Goal: Task Accomplishment & Management: Use online tool/utility

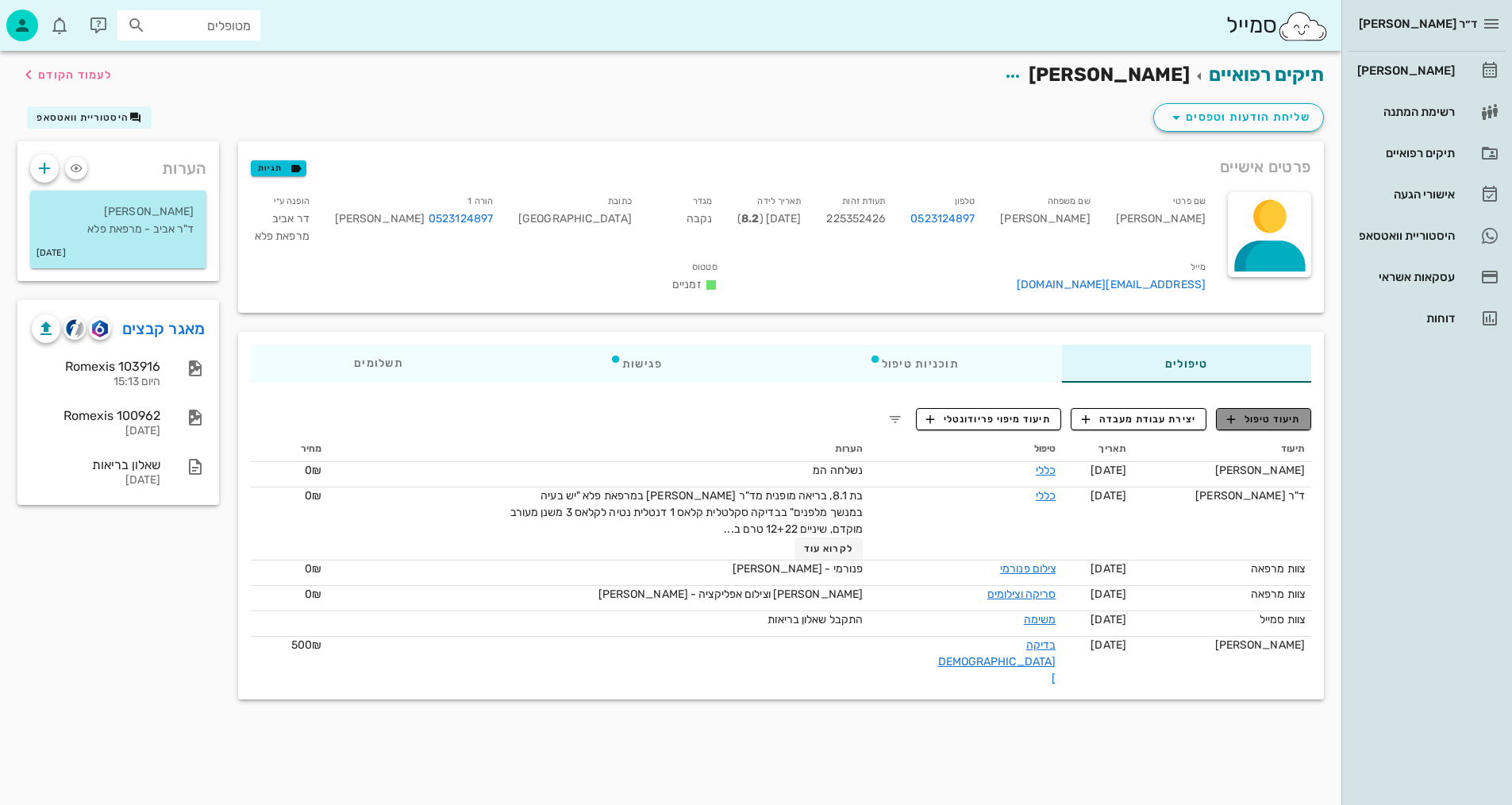
click at [1263, 412] on span "תיעוד טיפול" at bounding box center [1264, 419] width 74 height 14
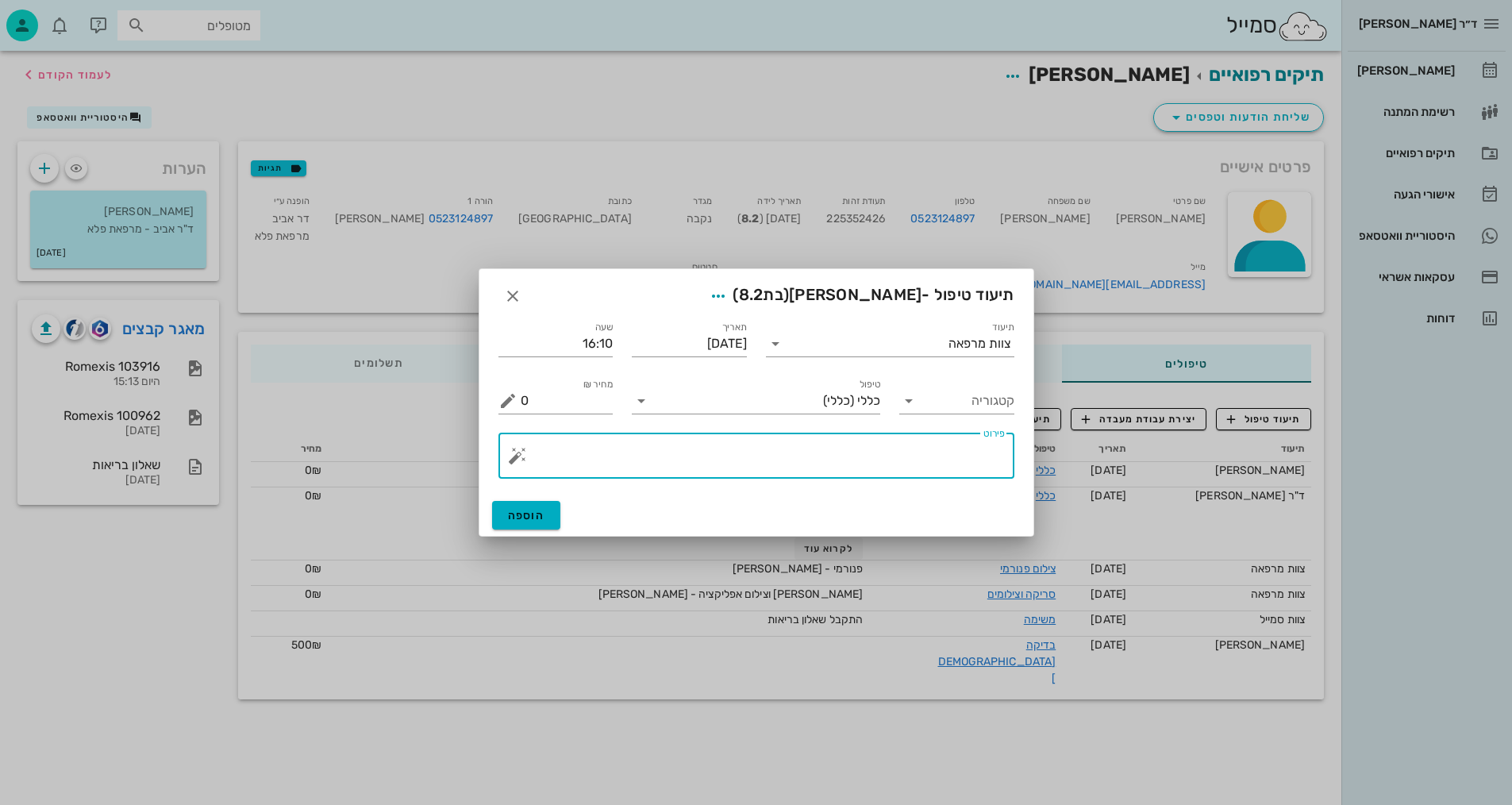
click at [892, 458] on textarea "פירוט" at bounding box center [763, 459] width 485 height 38
click at [933, 451] on textarea "צילומים קליניי+צפ+נשכים ופ"א" at bounding box center [763, 459] width 485 height 38
click at [798, 451] on textarea "צילומים קליניים+צפ+נשכים ופ"א" at bounding box center [763, 459] width 485 height 38
type textarea "צילומים קליניים+צפ+נשכים ופ"א קידמיות +צ.אפליקציה ווידאו"
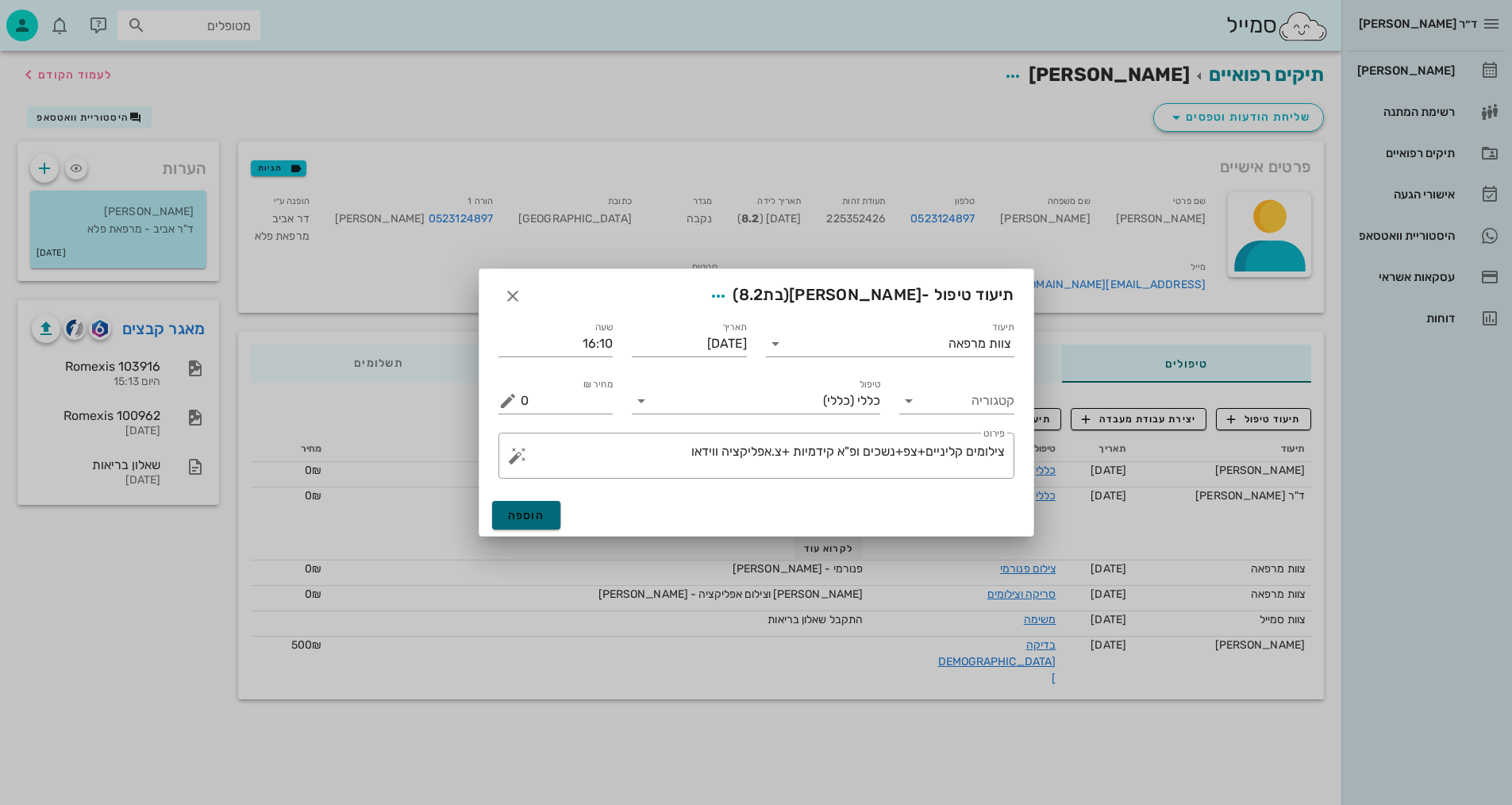
click at [547, 520] on button "הוספה" at bounding box center [526, 515] width 69 height 29
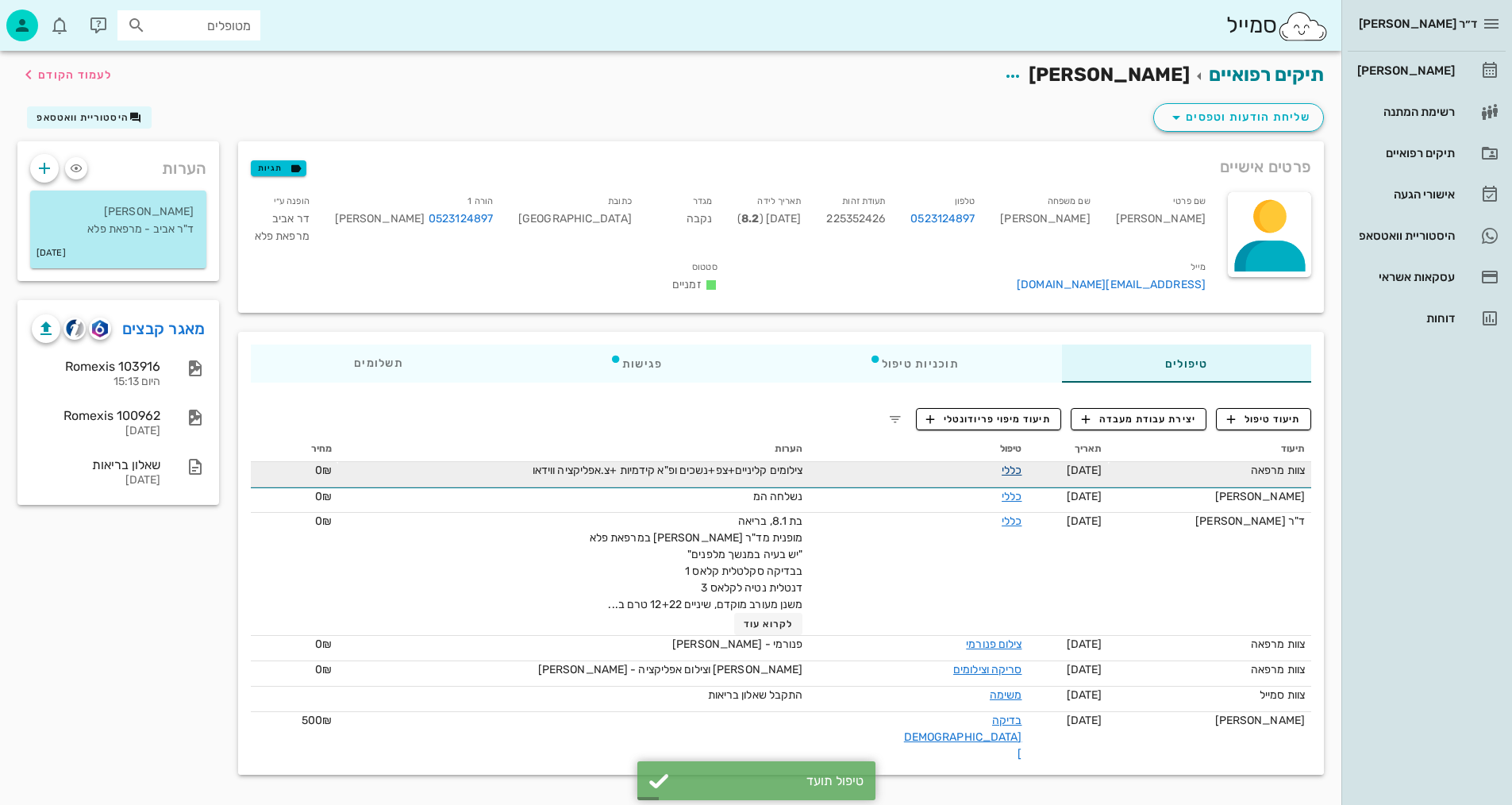
click at [1001, 464] on link "כללי" at bounding box center [1011, 470] width 20 height 13
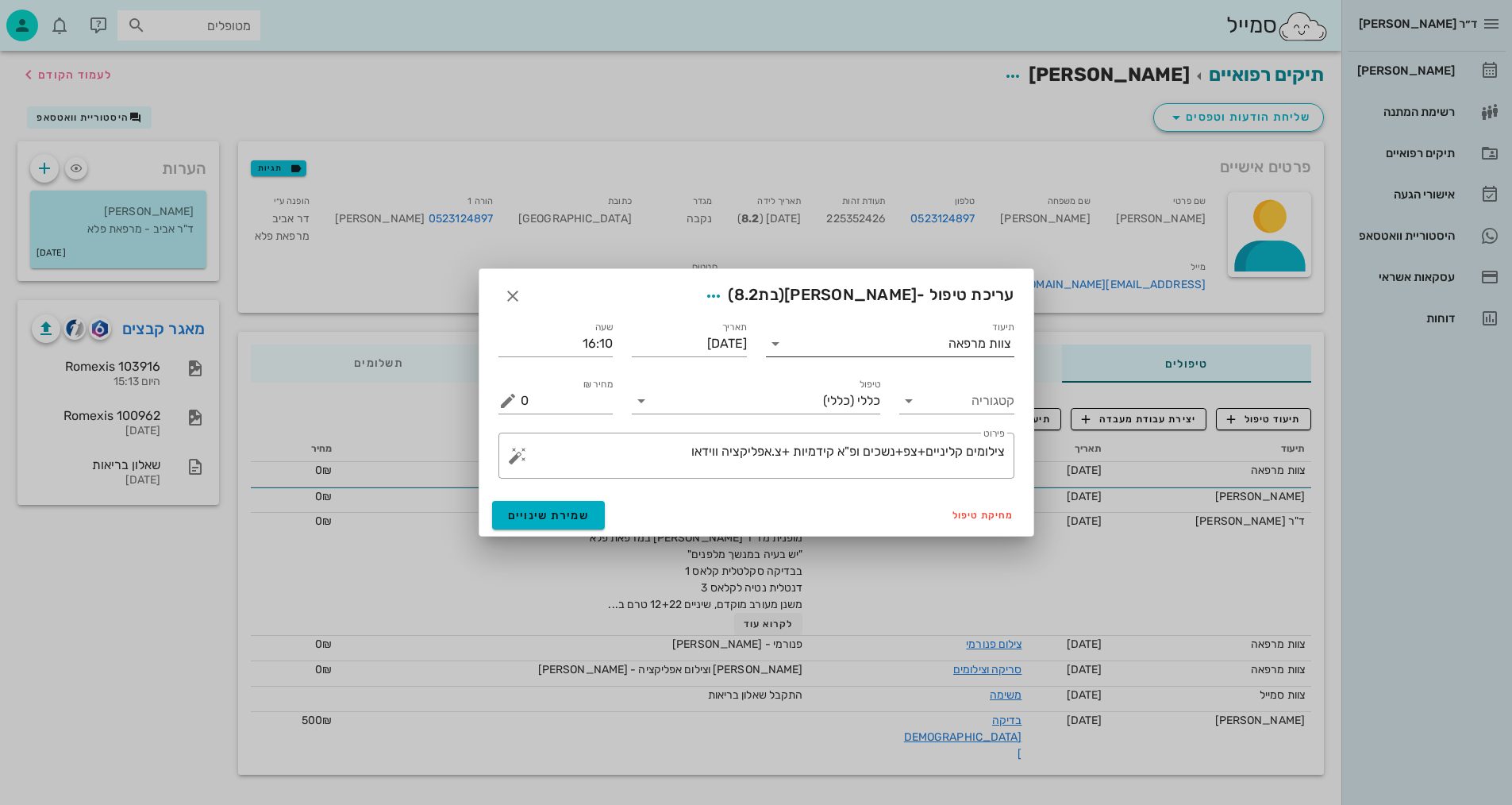
click at [966, 346] on div "צוות מרפאה" at bounding box center [980, 344] width 63 height 14
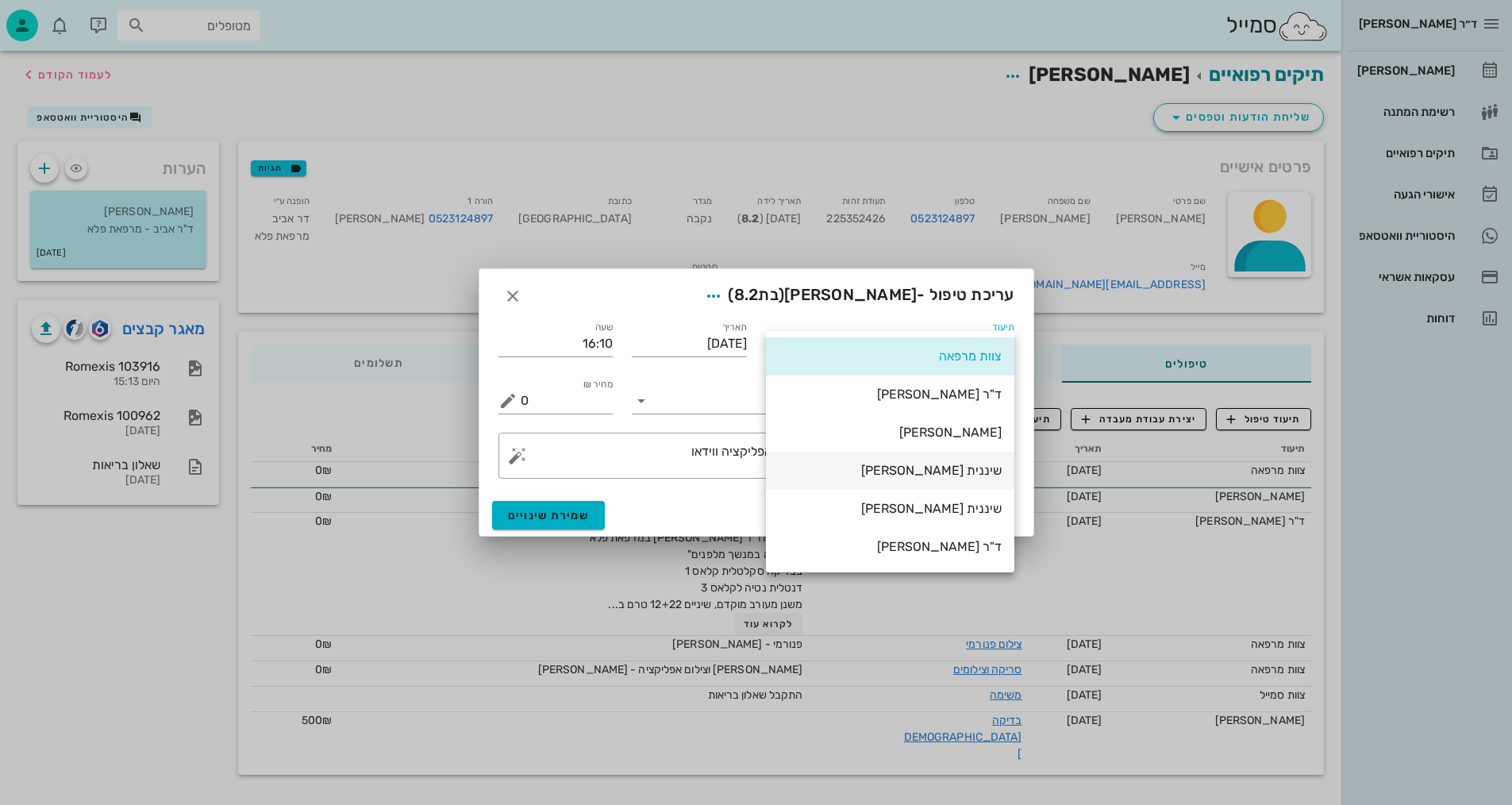
click at [972, 464] on div "שיננית [PERSON_NAME]" at bounding box center [890, 470] width 223 height 15
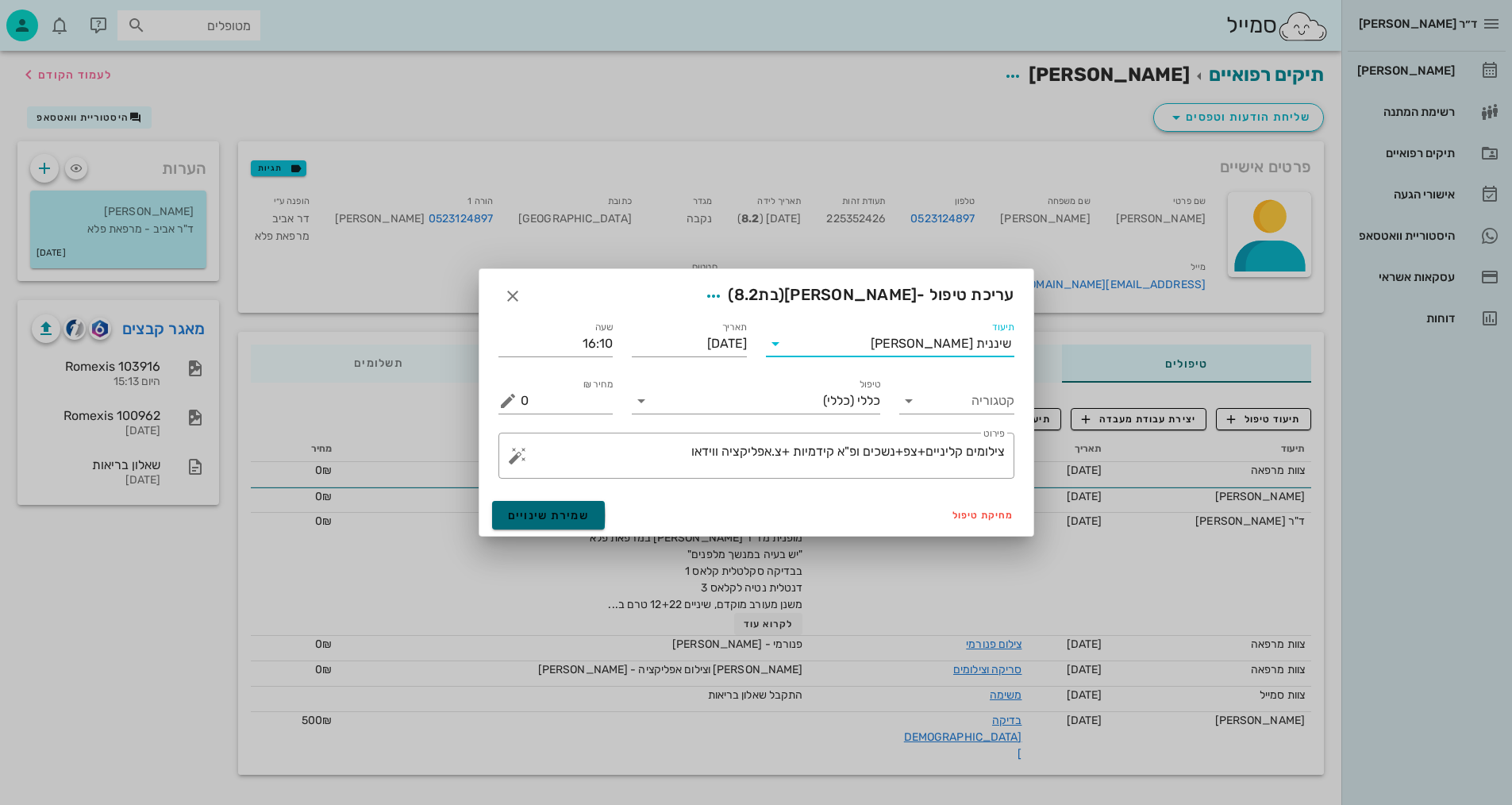
click at [572, 518] on span "שמירת שינויים" at bounding box center [548, 515] width 82 height 13
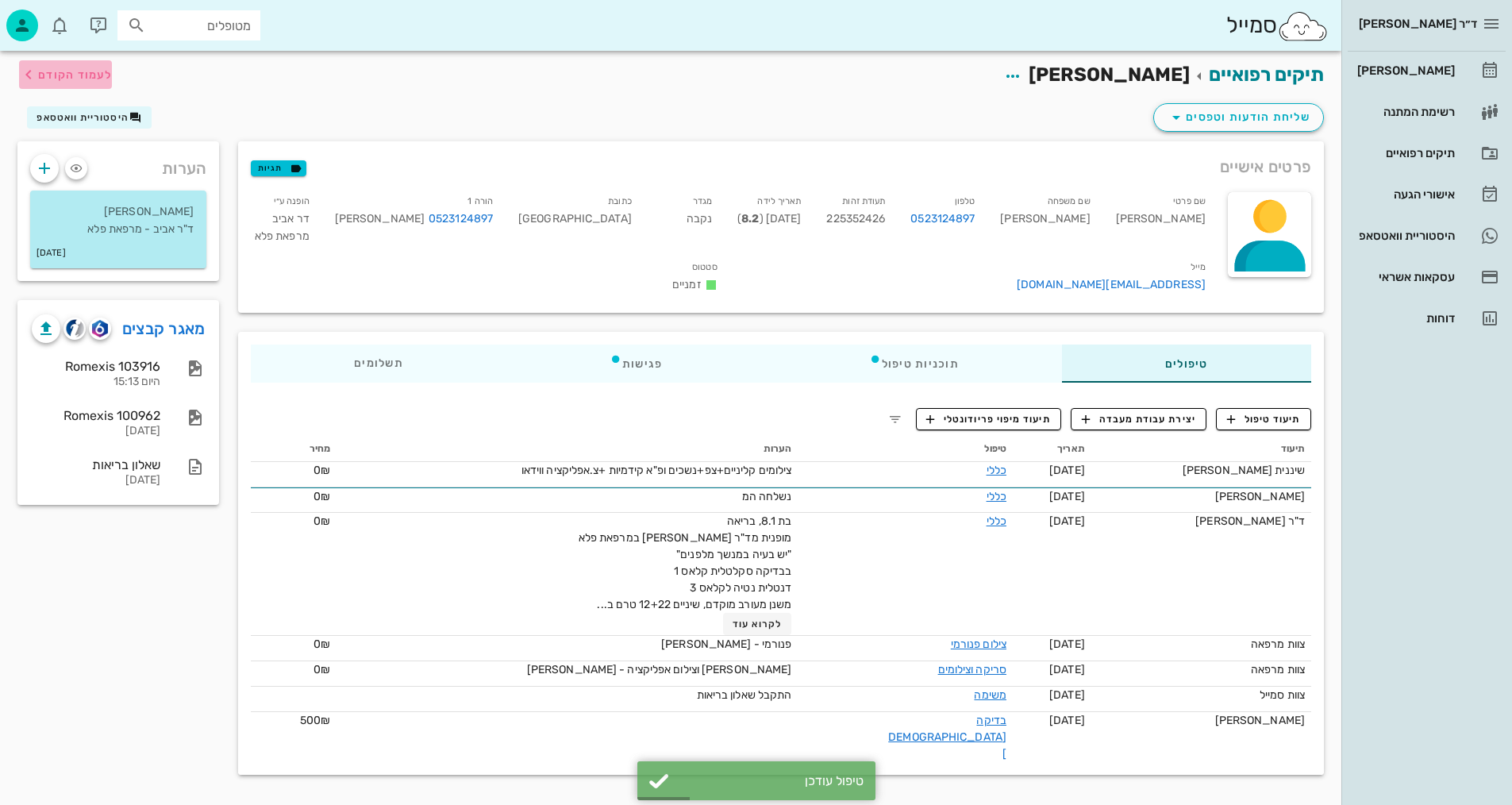
click at [31, 70] on icon "button" at bounding box center [28, 74] width 19 height 19
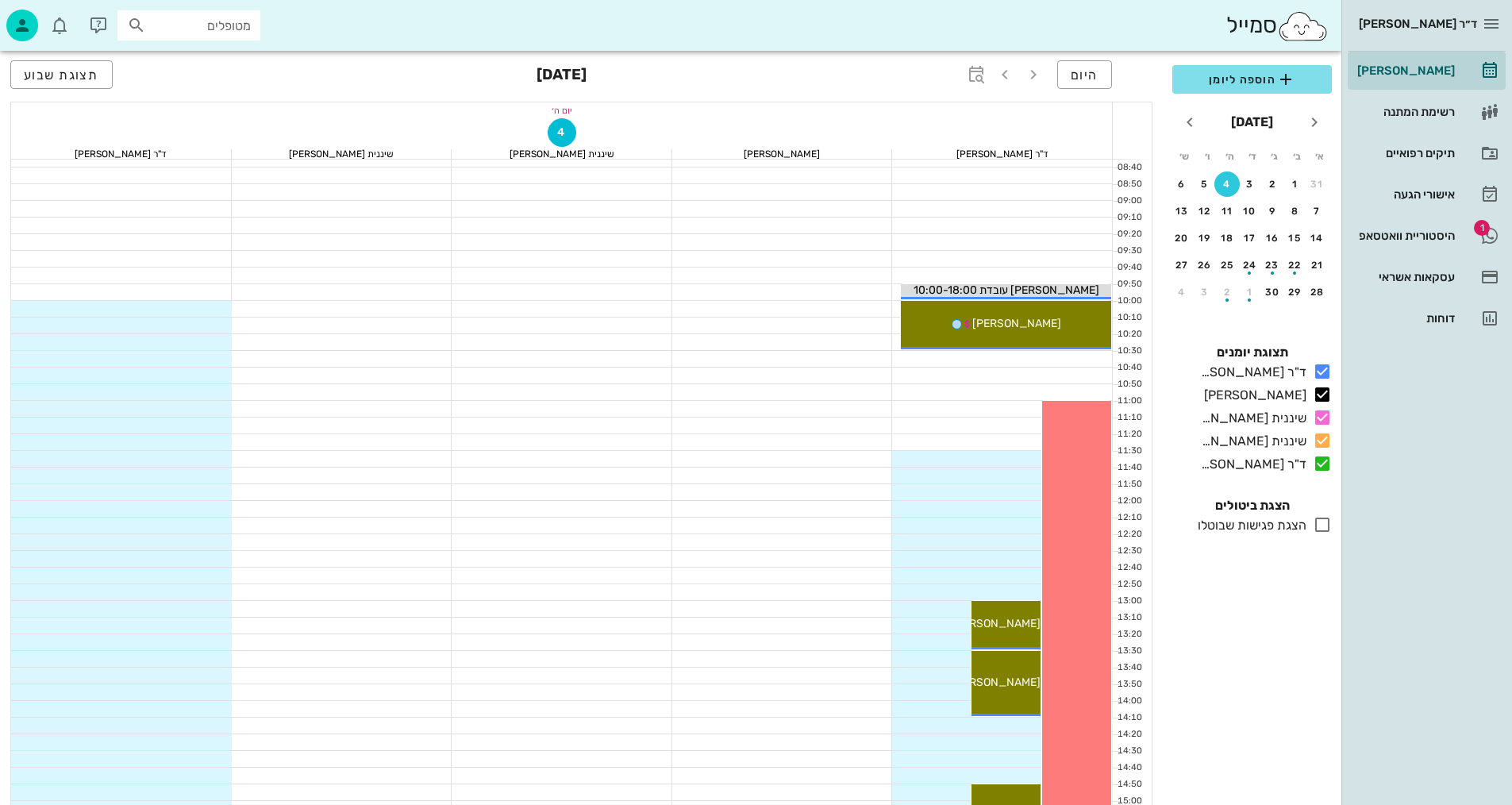
scroll to position [159, 0]
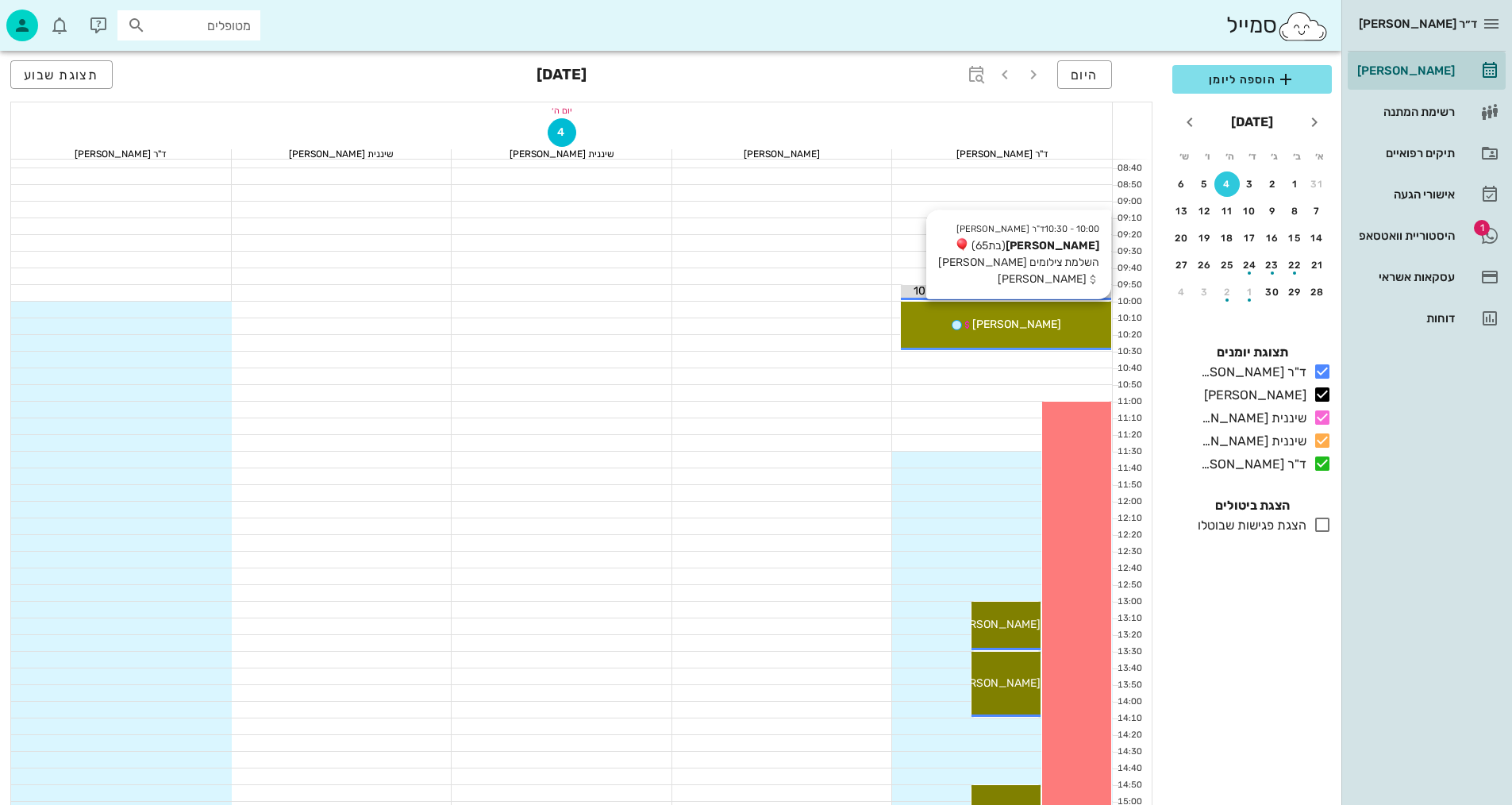
click at [1036, 319] on span "[PERSON_NAME]" at bounding box center [1017, 324] width 89 height 13
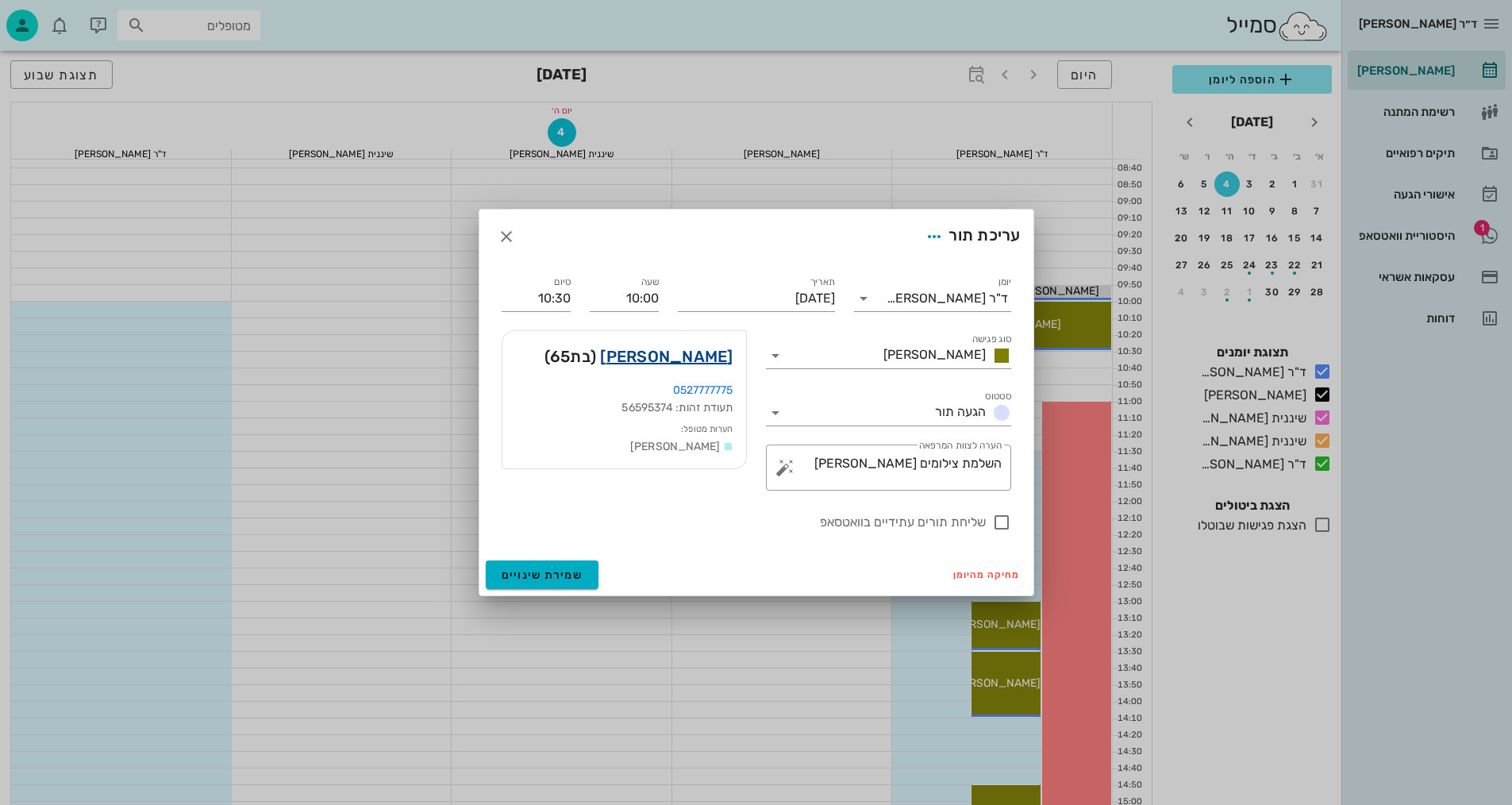
click at [722, 349] on link "[PERSON_NAME]" at bounding box center [667, 356] width 133 height 25
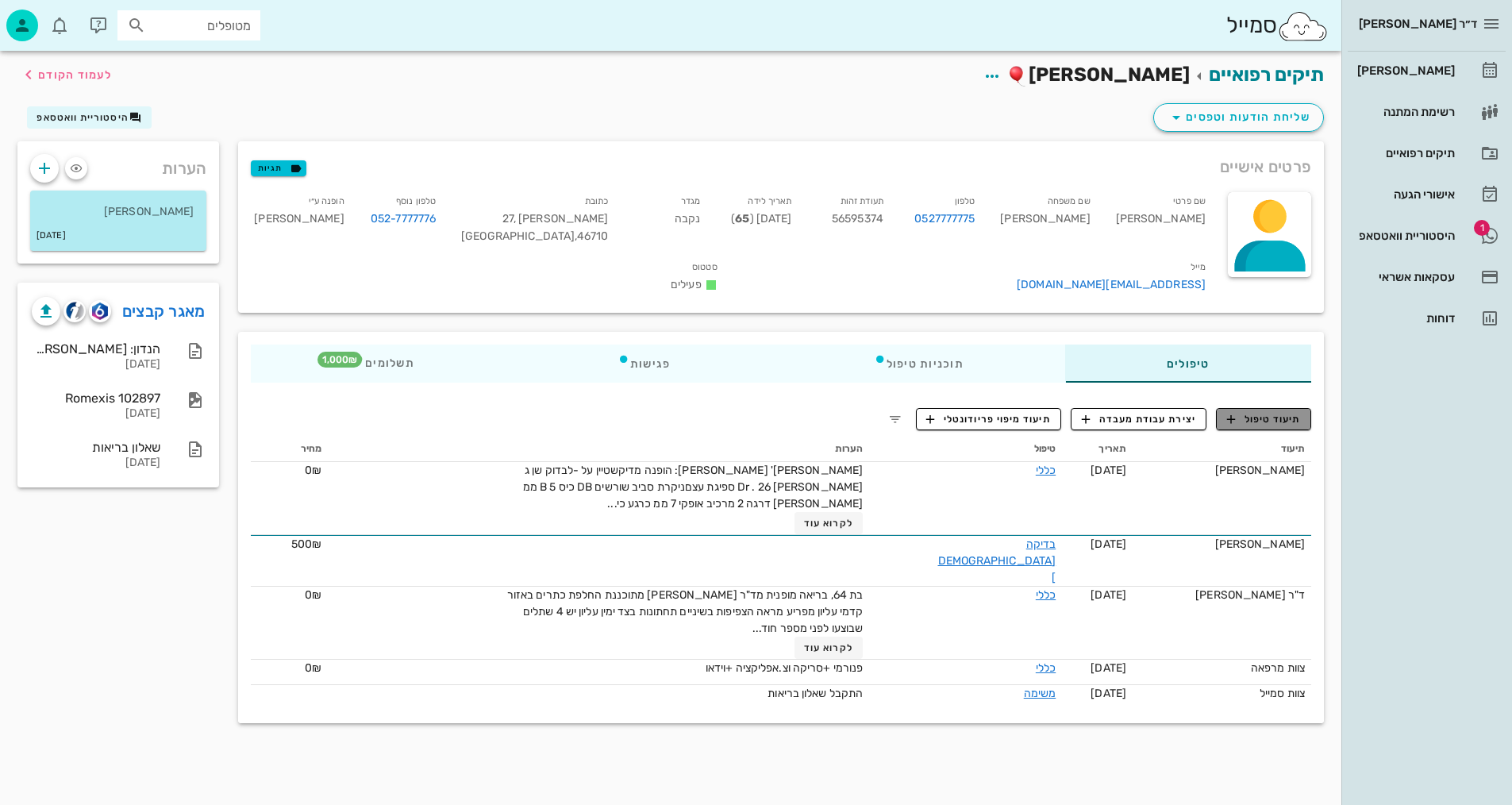
click at [1286, 412] on span "תיעוד טיפול" at bounding box center [1264, 419] width 74 height 14
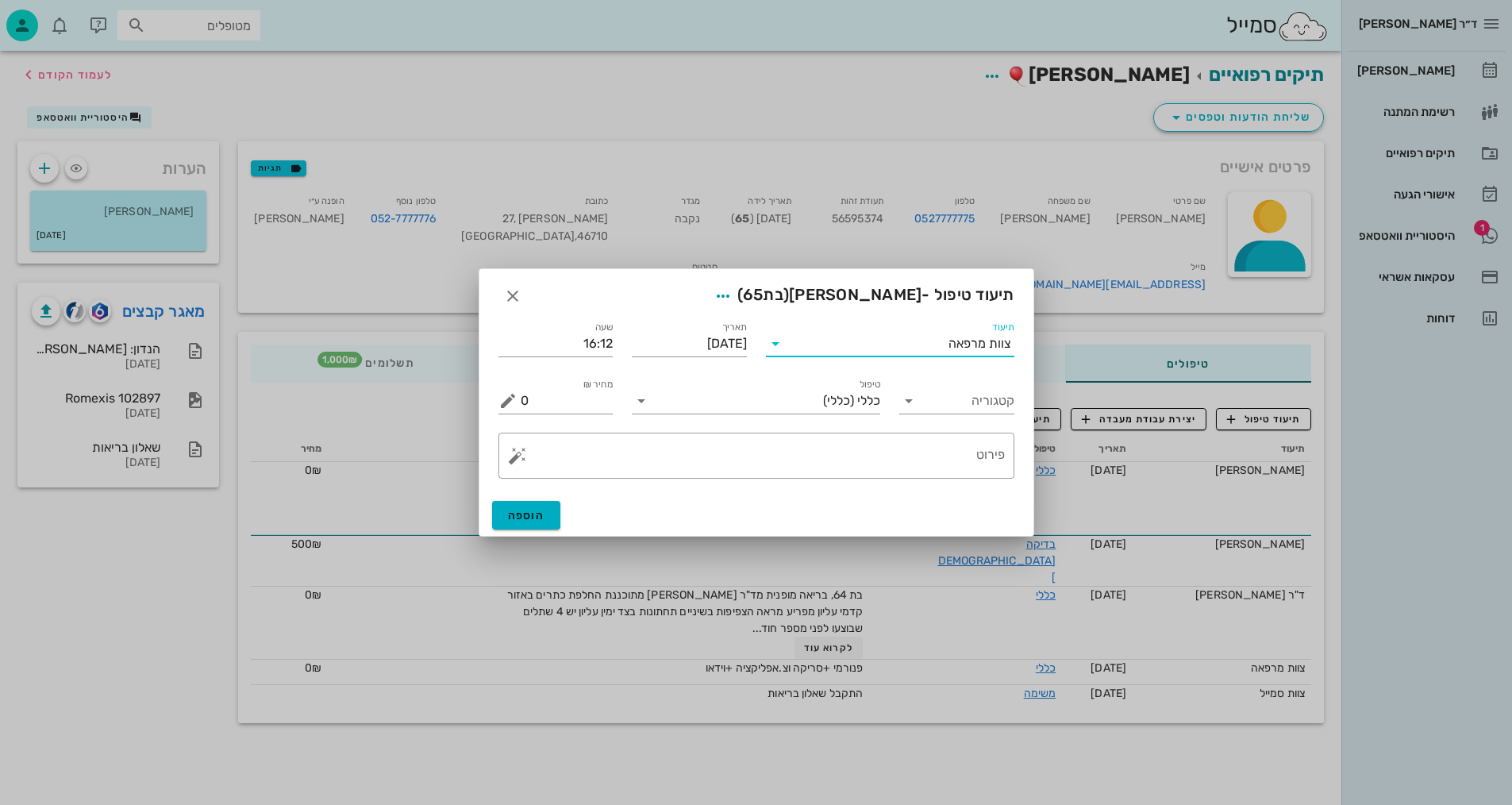
click at [916, 354] on input "תיעוד" at bounding box center [868, 344] width 161 height 25
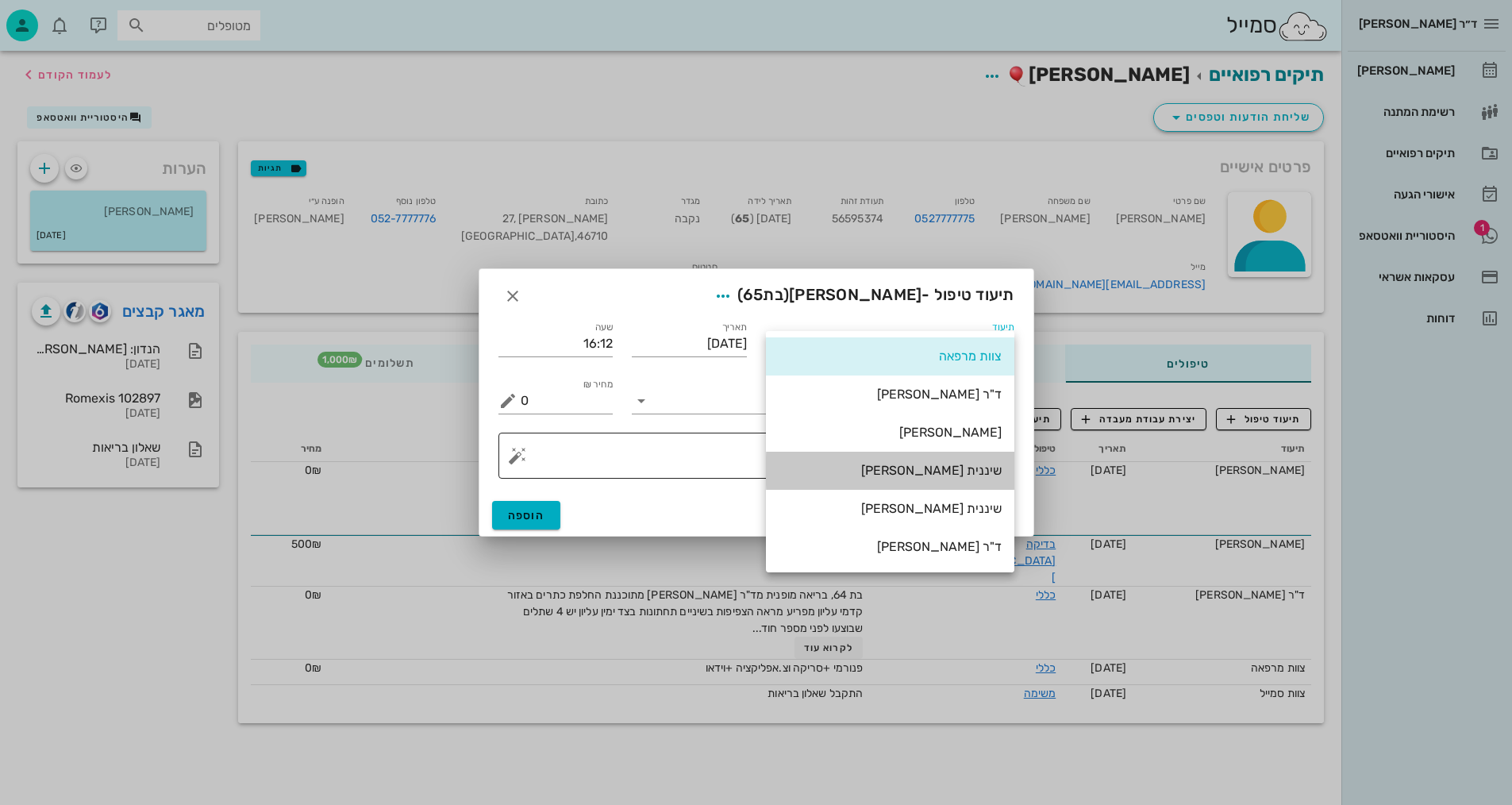
click at [948, 477] on div "שיננית [PERSON_NAME]" at bounding box center [890, 470] width 223 height 15
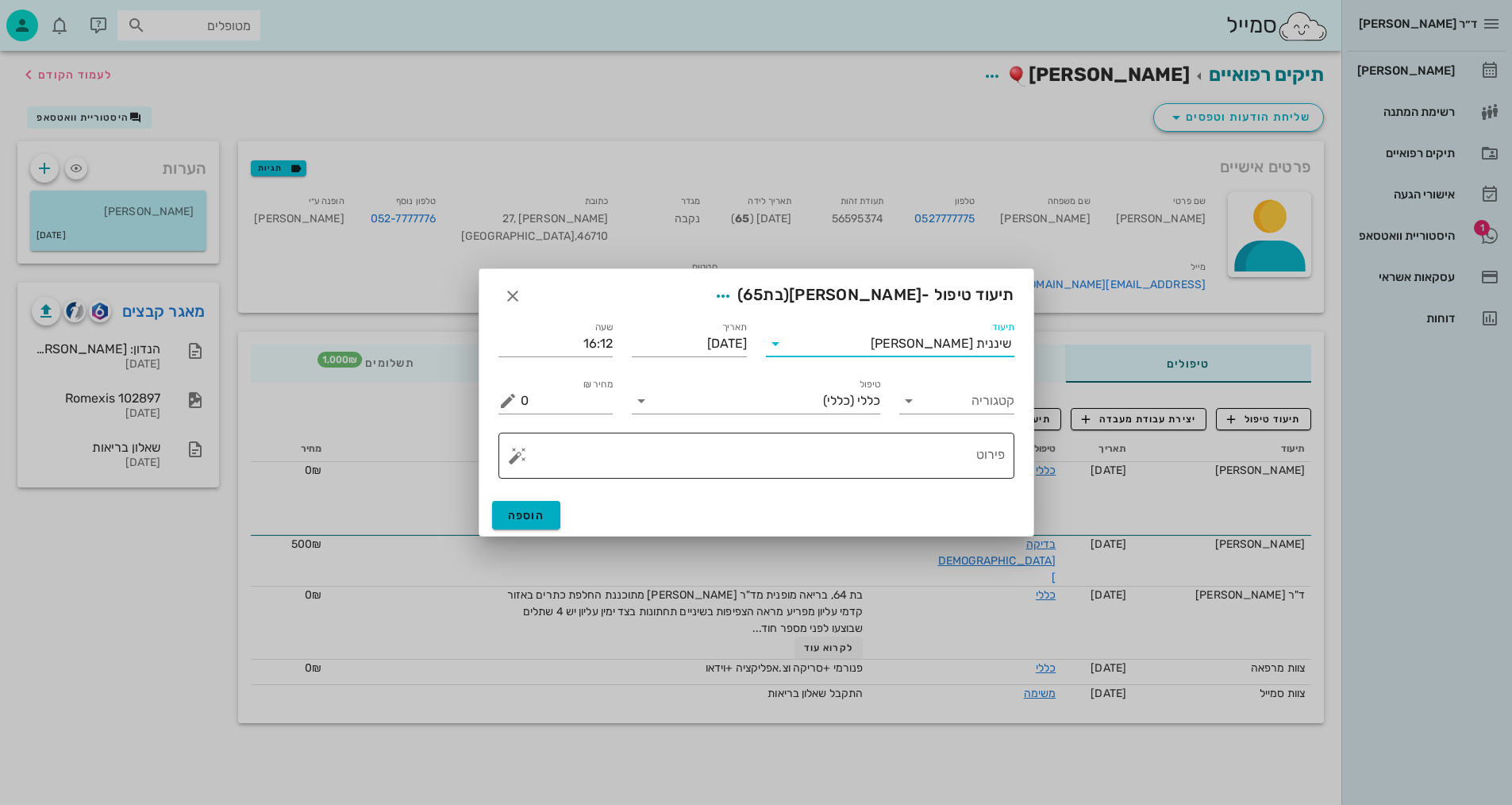
click at [931, 458] on textarea "פירוט" at bounding box center [763, 459] width 485 height 38
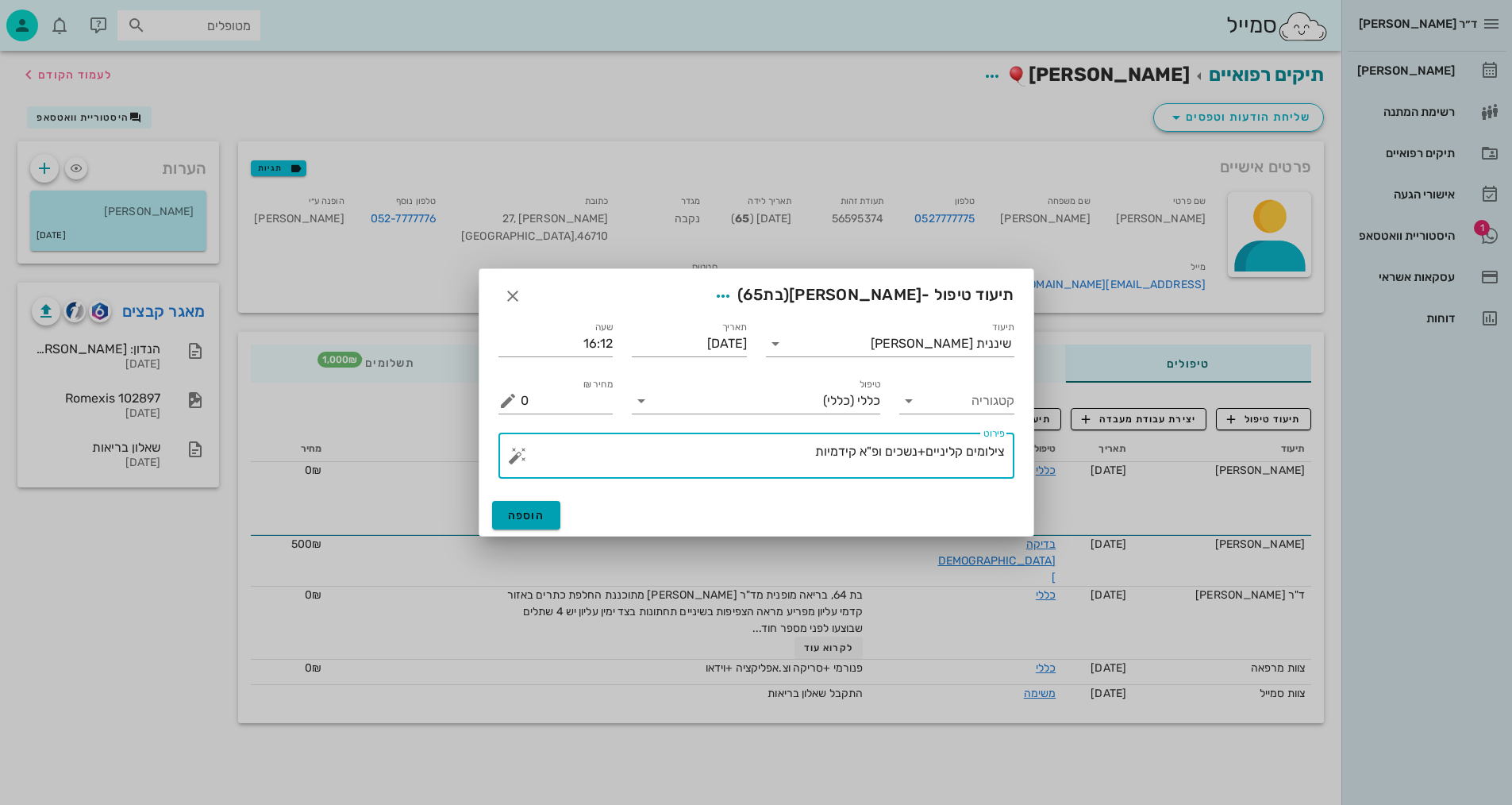
type textarea "צילומים קליניים+נשכים ופ"א קידמיות"
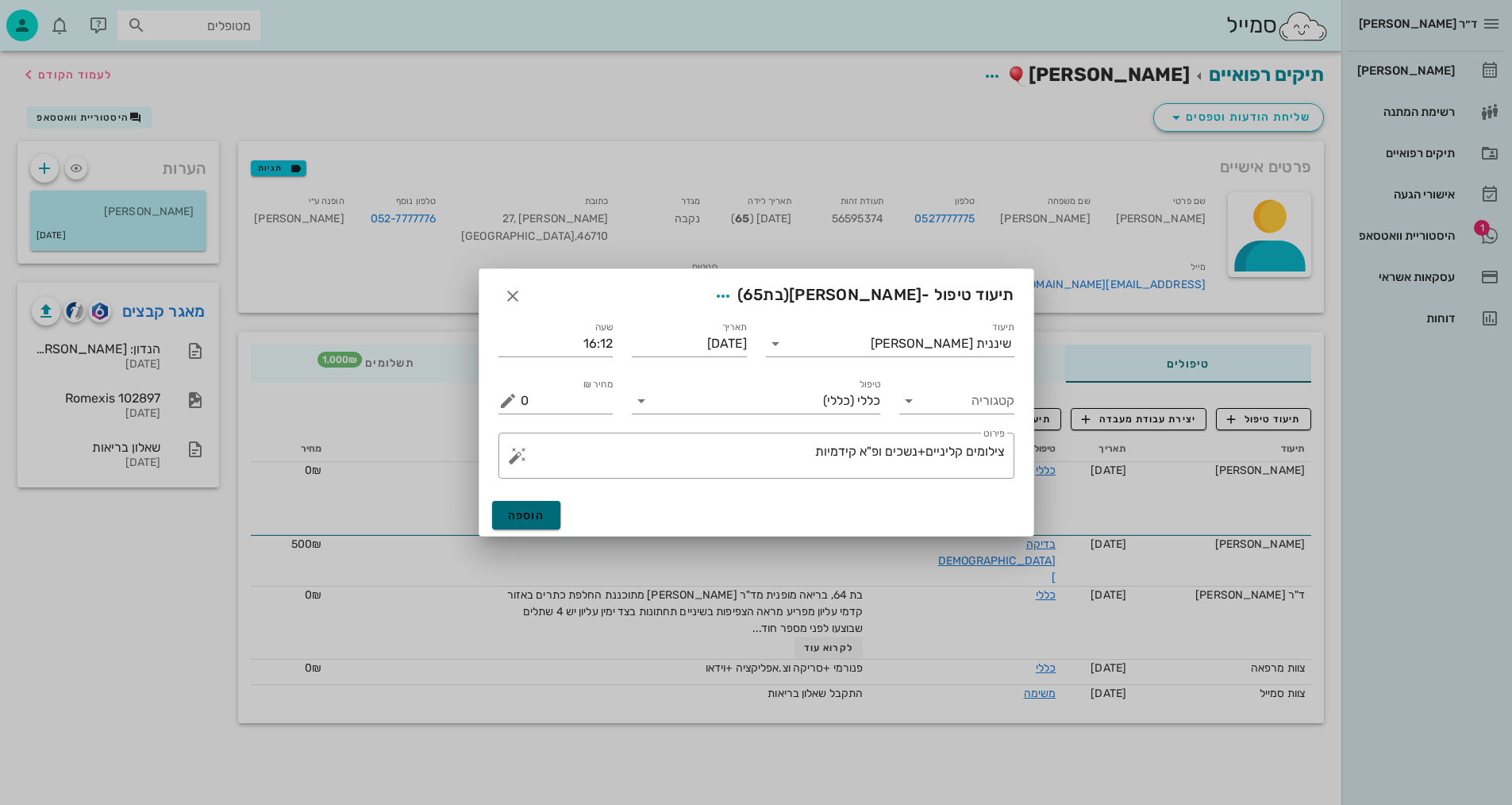
click at [530, 521] on span "הוספה" at bounding box center [527, 515] width 38 height 13
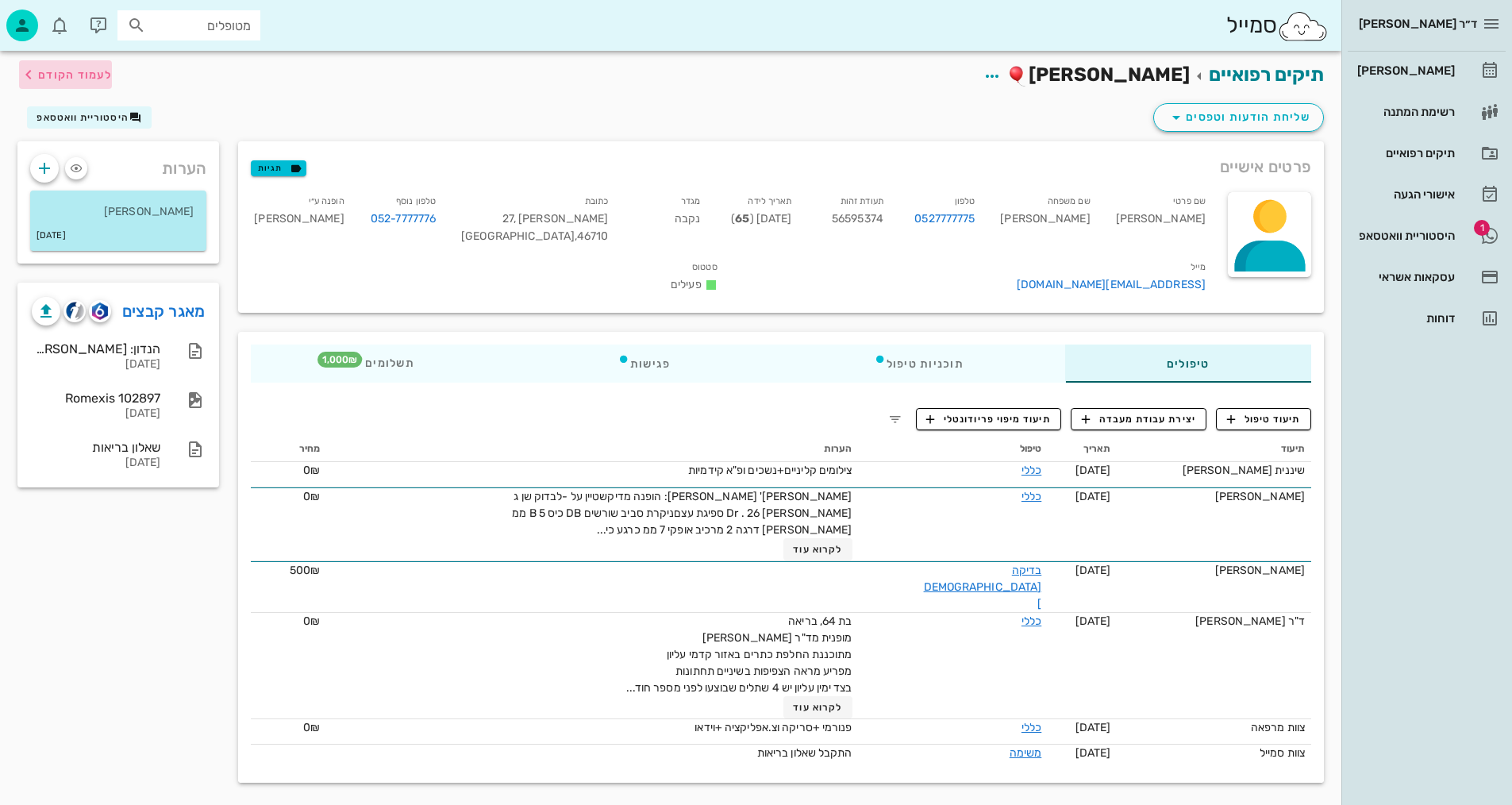
click at [48, 73] on span "לעמוד הקודם" at bounding box center [74, 74] width 74 height 13
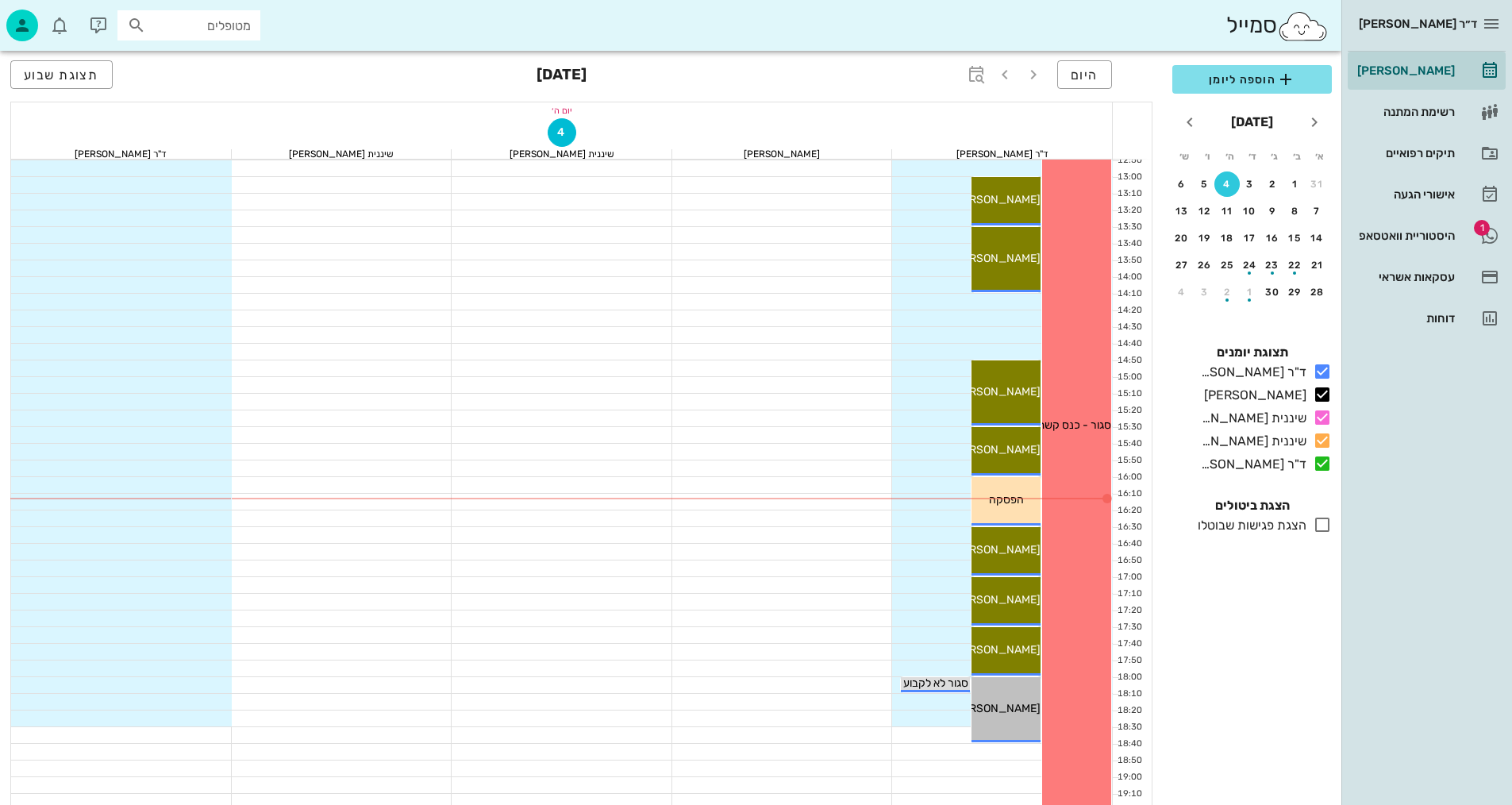
scroll to position [556, 0]
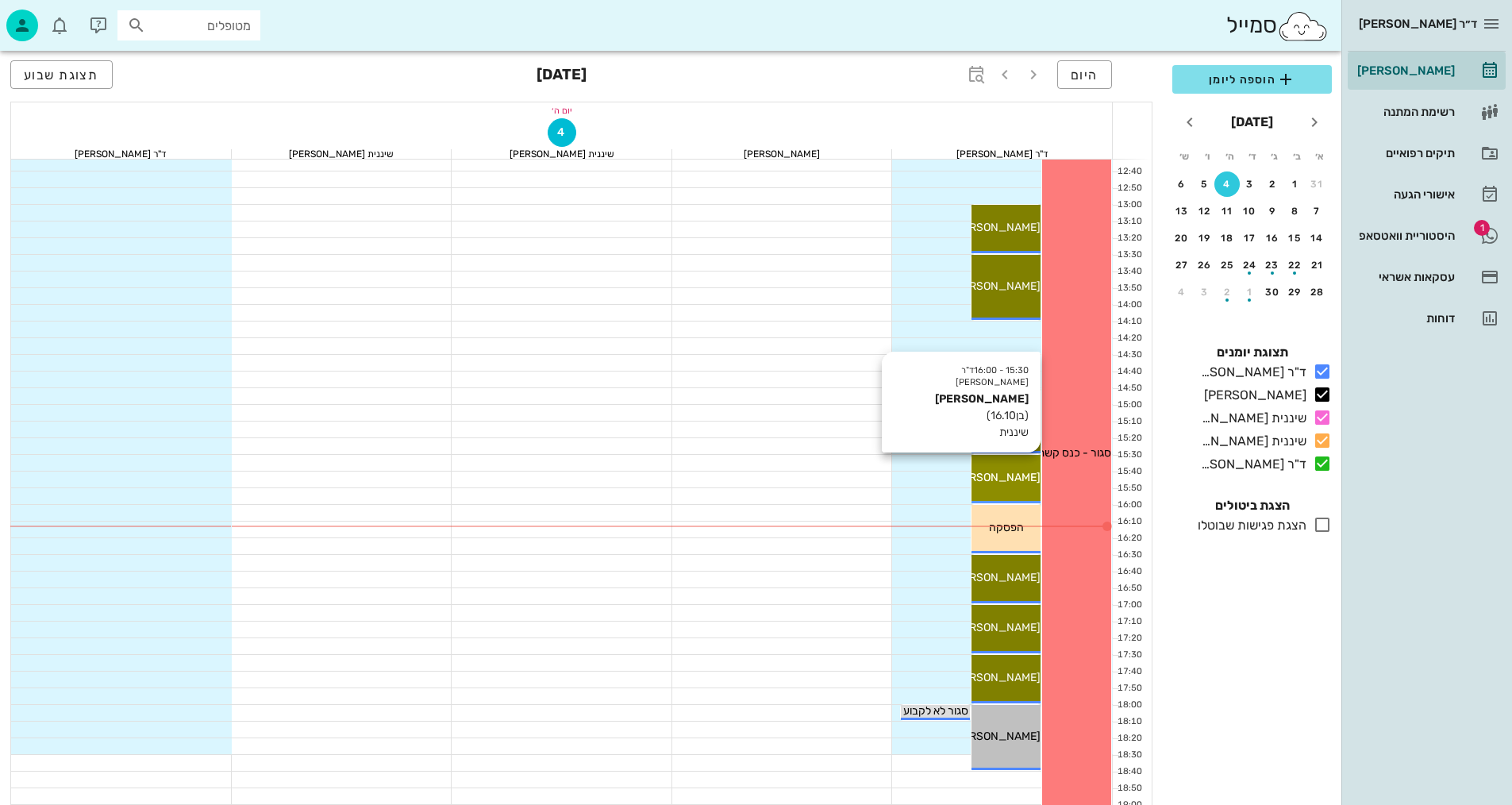
click at [1017, 484] on span "[PERSON_NAME]" at bounding box center [996, 477] width 89 height 13
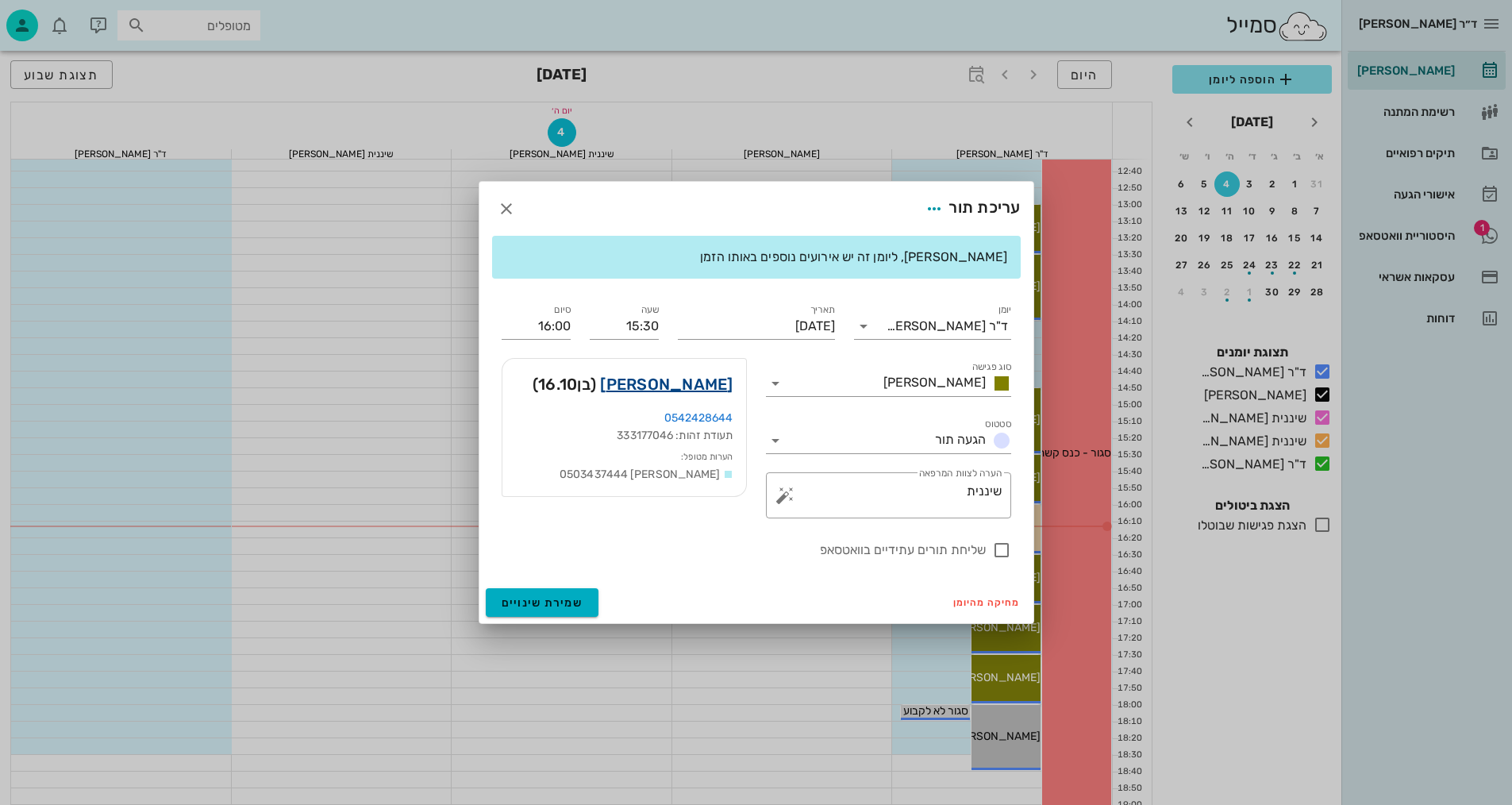
click at [675, 381] on link "[PERSON_NAME]" at bounding box center [667, 384] width 133 height 25
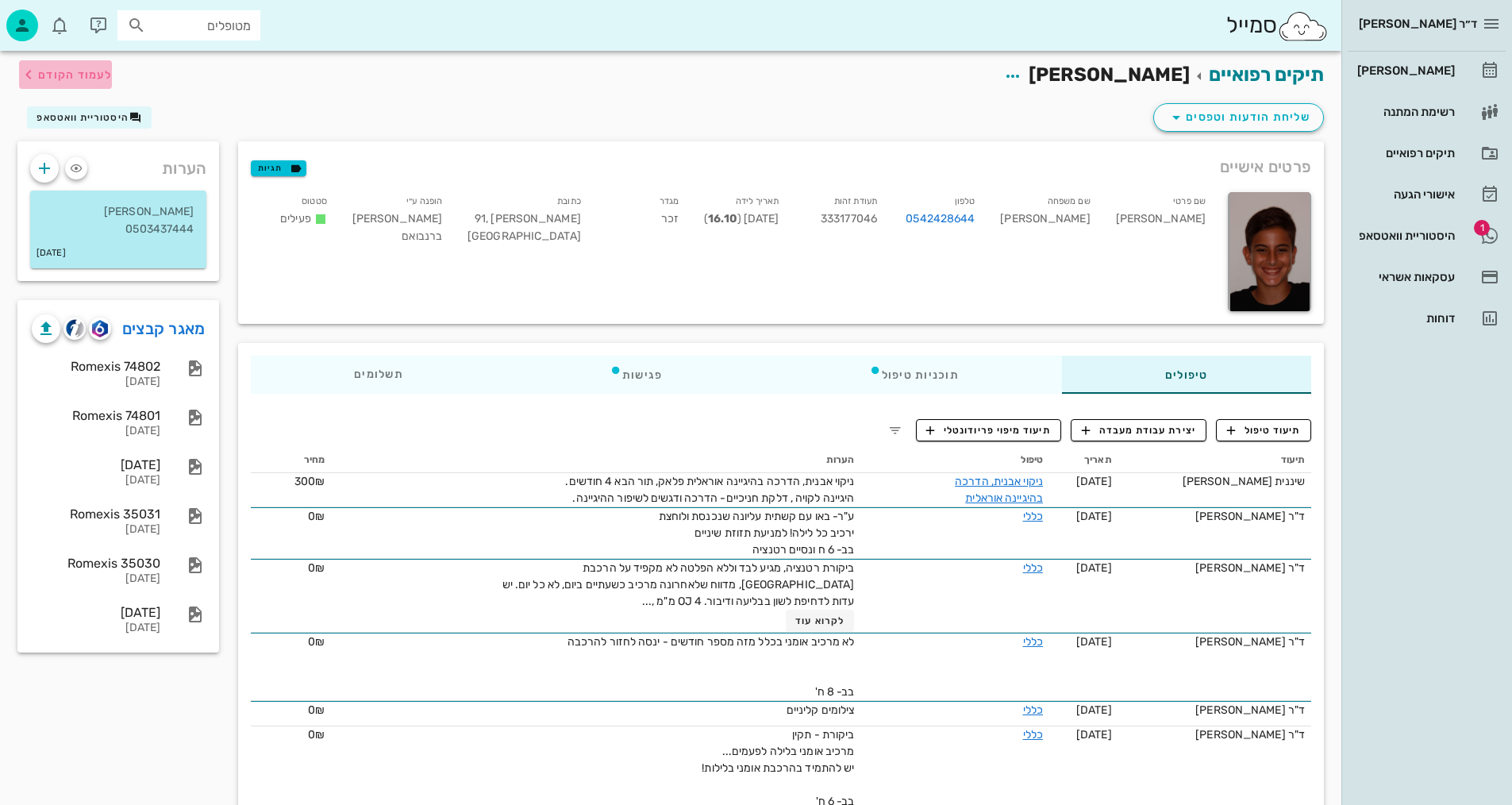
click at [27, 69] on icon "button" at bounding box center [28, 74] width 19 height 19
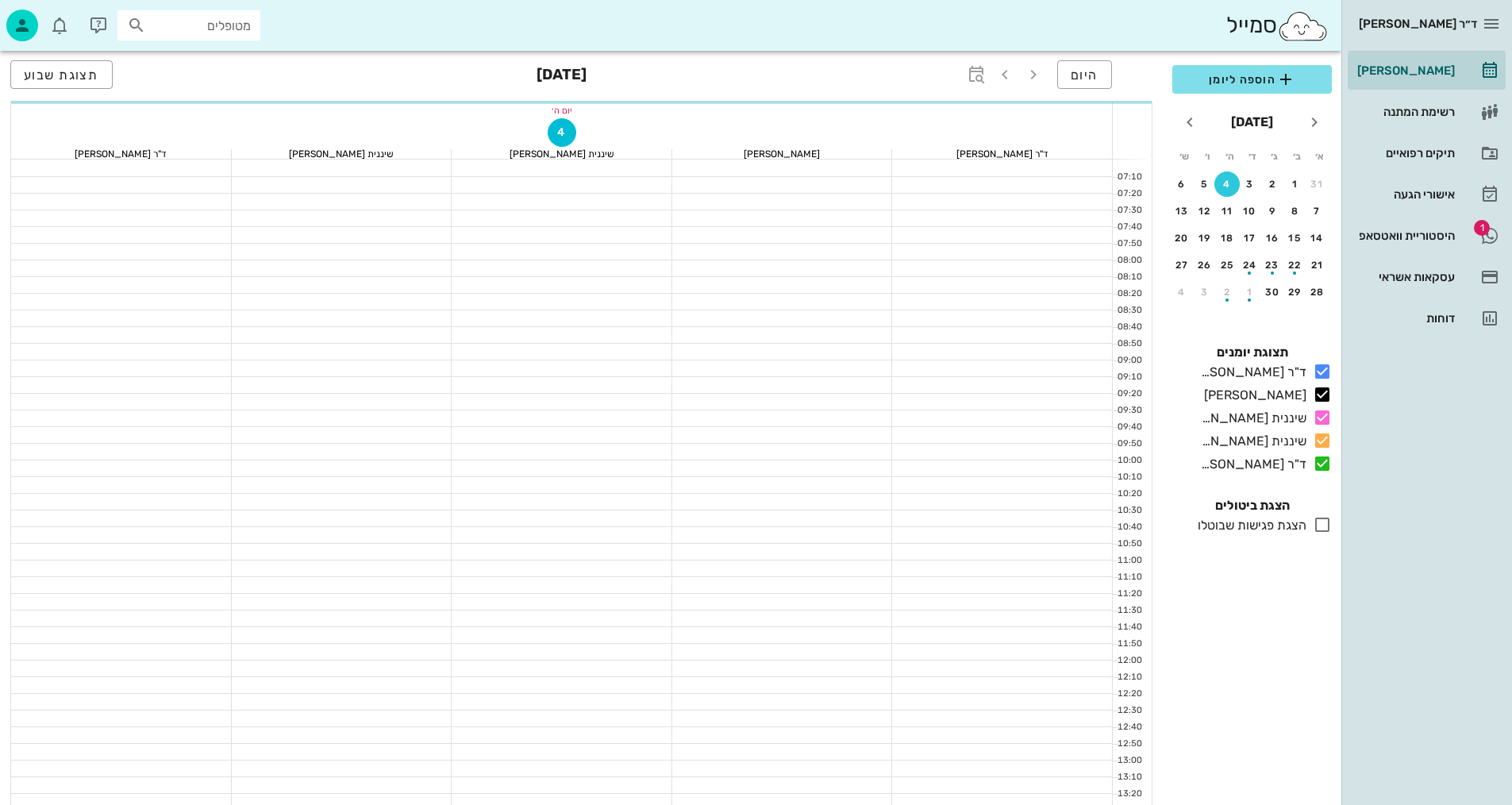
scroll to position [556, 0]
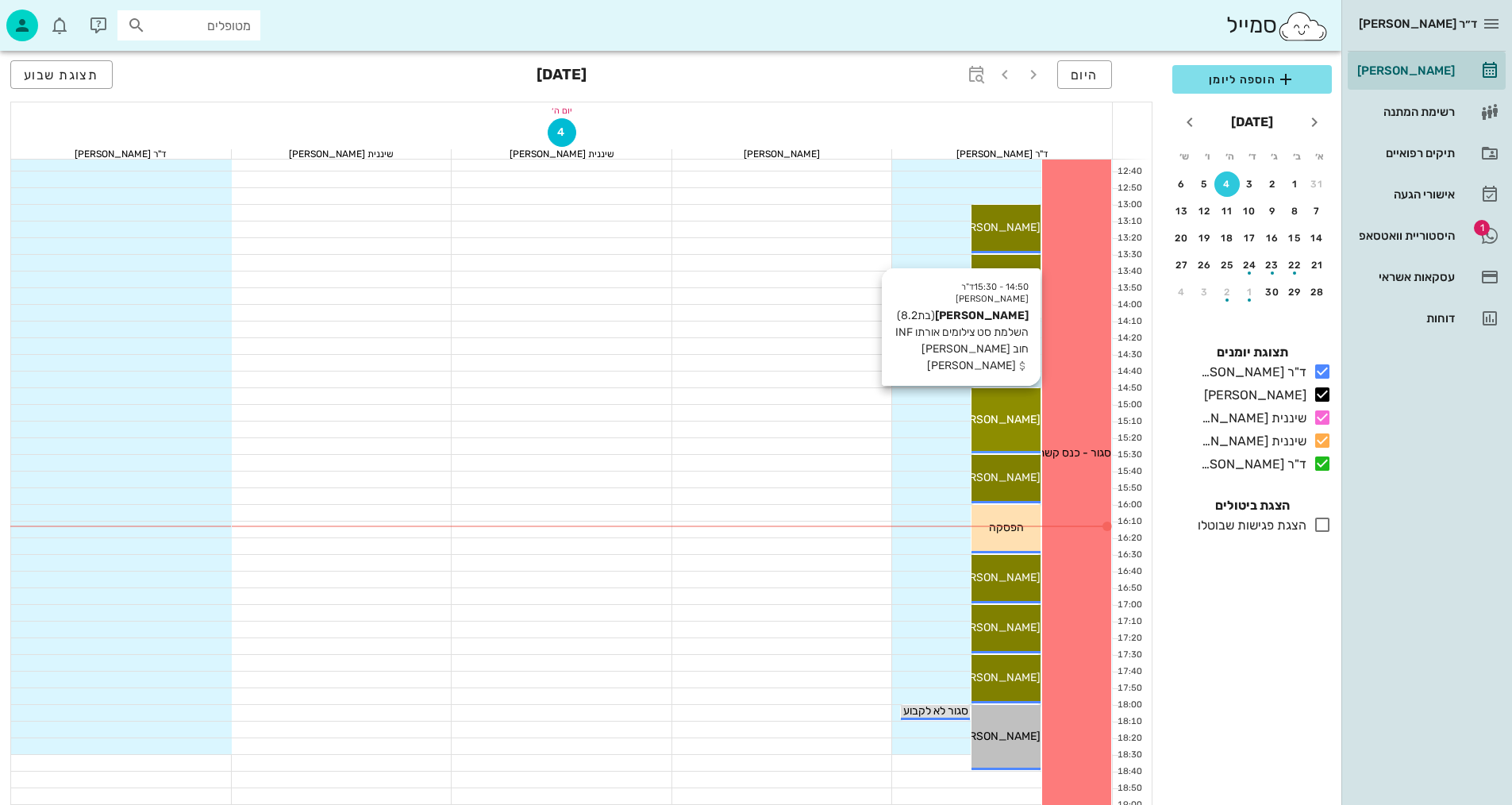
click at [1028, 436] on div "14:50 - 15:30 ד"ר [PERSON_NAME] [PERSON_NAME] (בת 8.2 ) השלמת סט צילומים אורתו …" at bounding box center [1006, 421] width 69 height 66
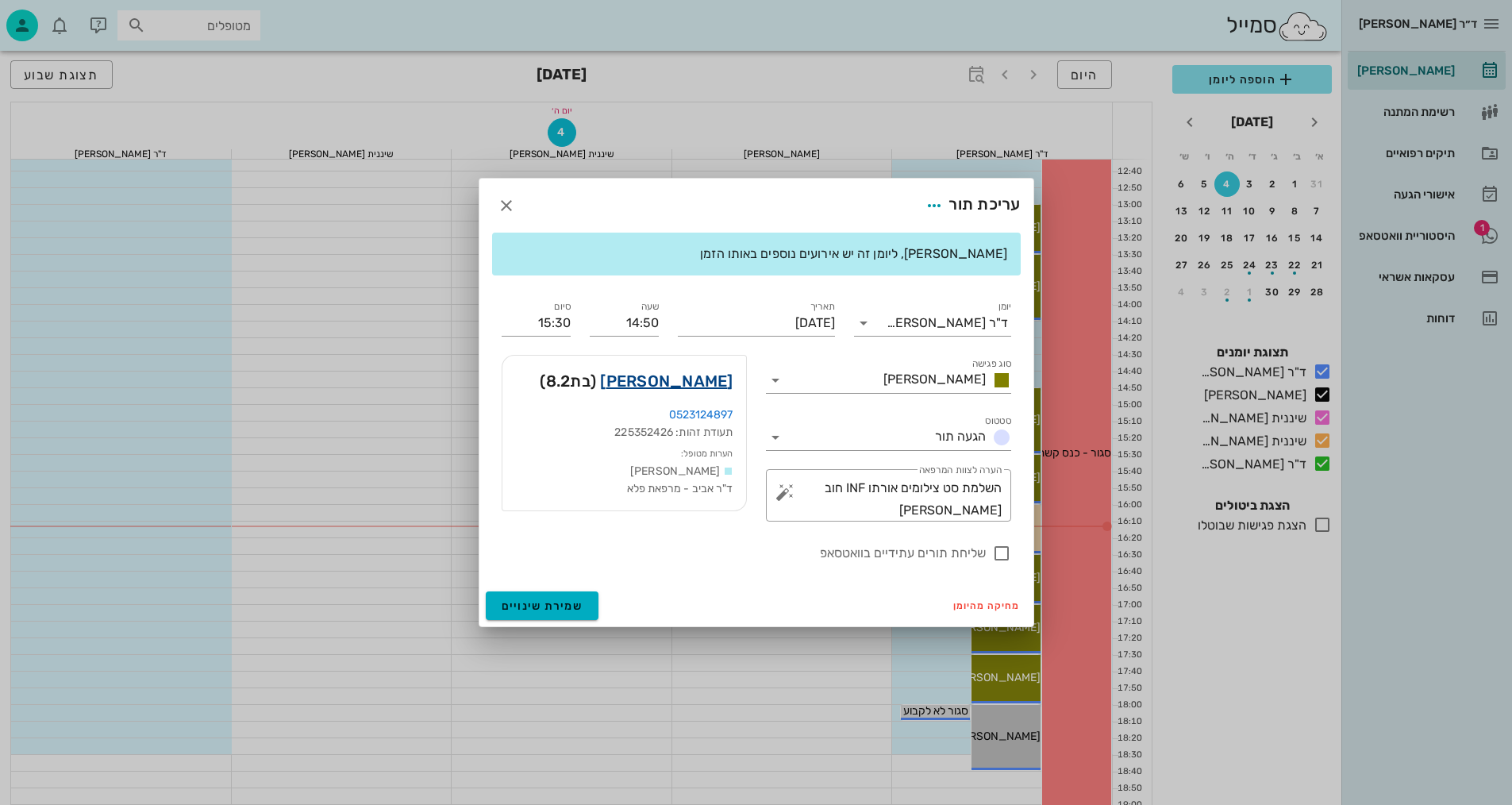
click at [718, 378] on link "[PERSON_NAME]" at bounding box center [667, 381] width 133 height 25
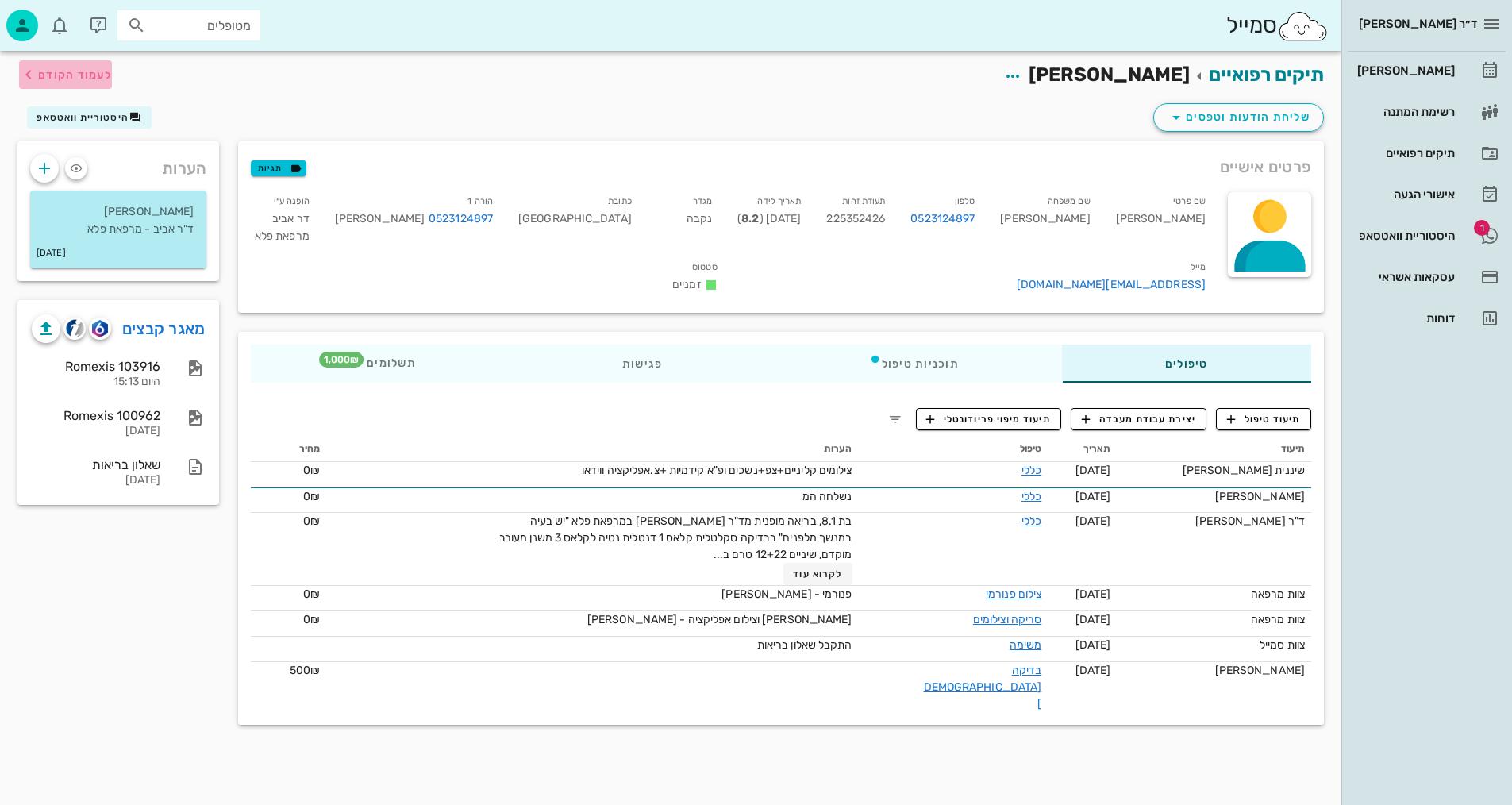
click at [23, 69] on icon "button" at bounding box center [28, 74] width 19 height 19
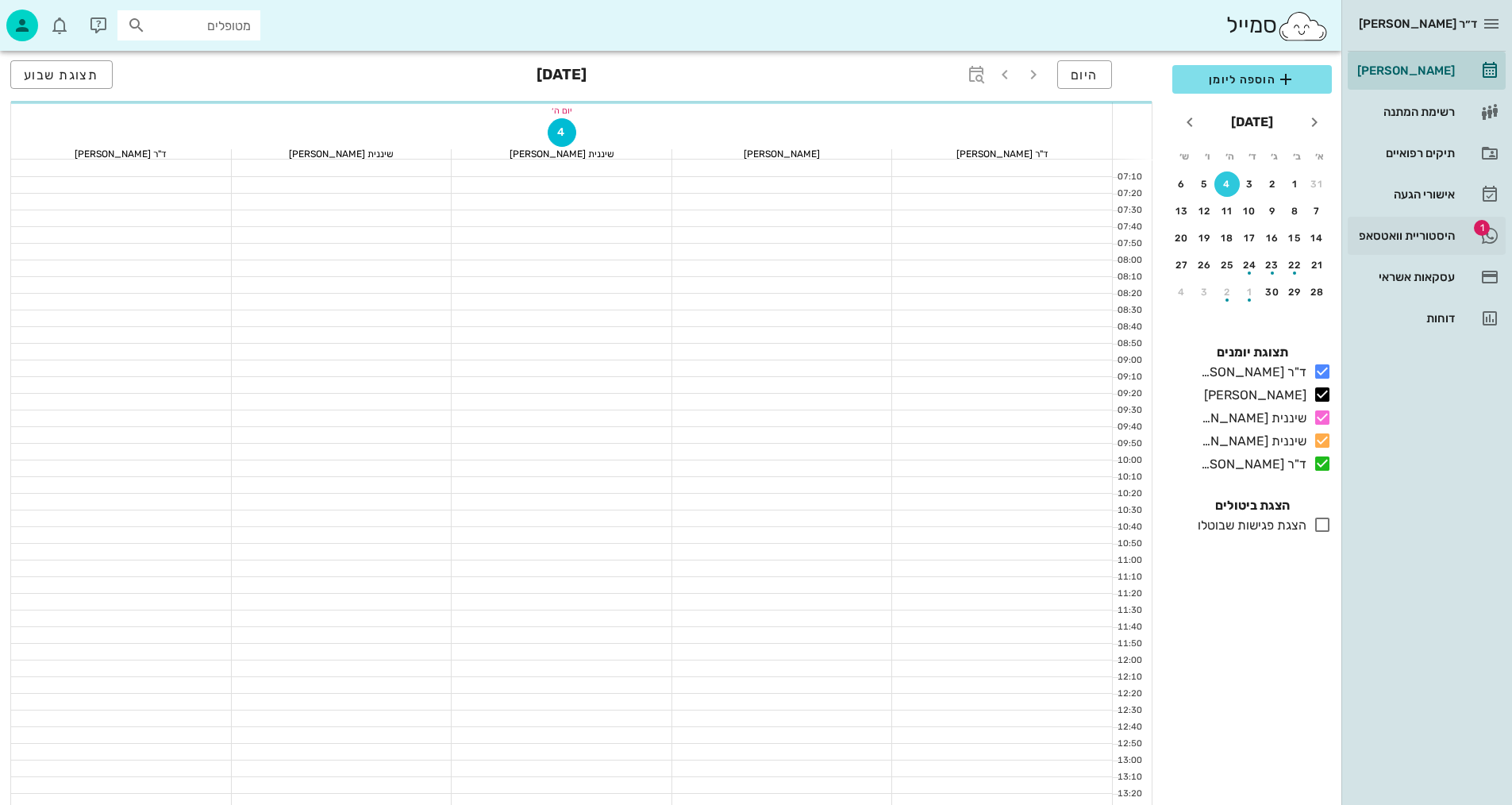
scroll to position [556, 0]
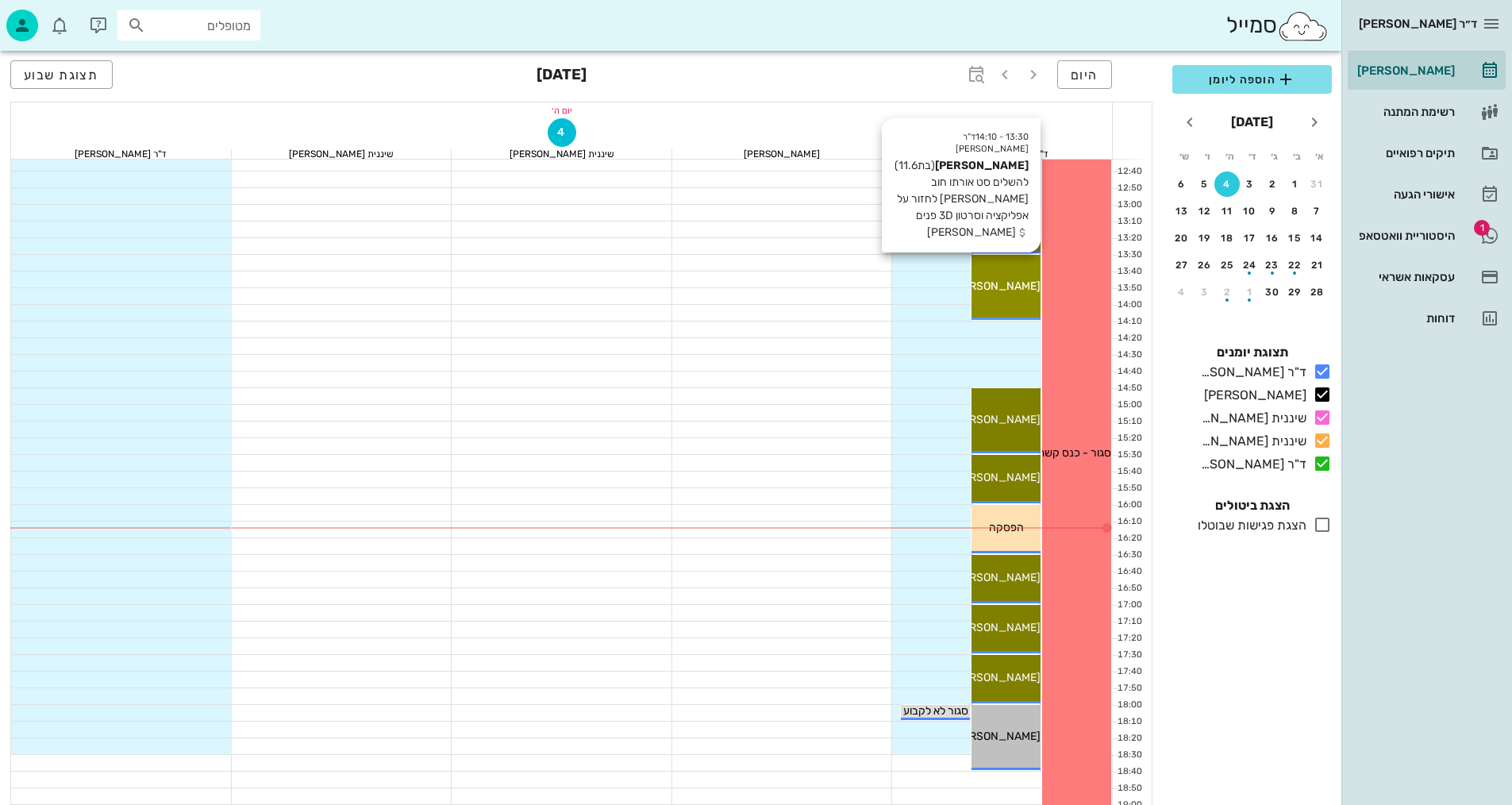
click at [1021, 284] on span "[PERSON_NAME]" at bounding box center [996, 285] width 89 height 13
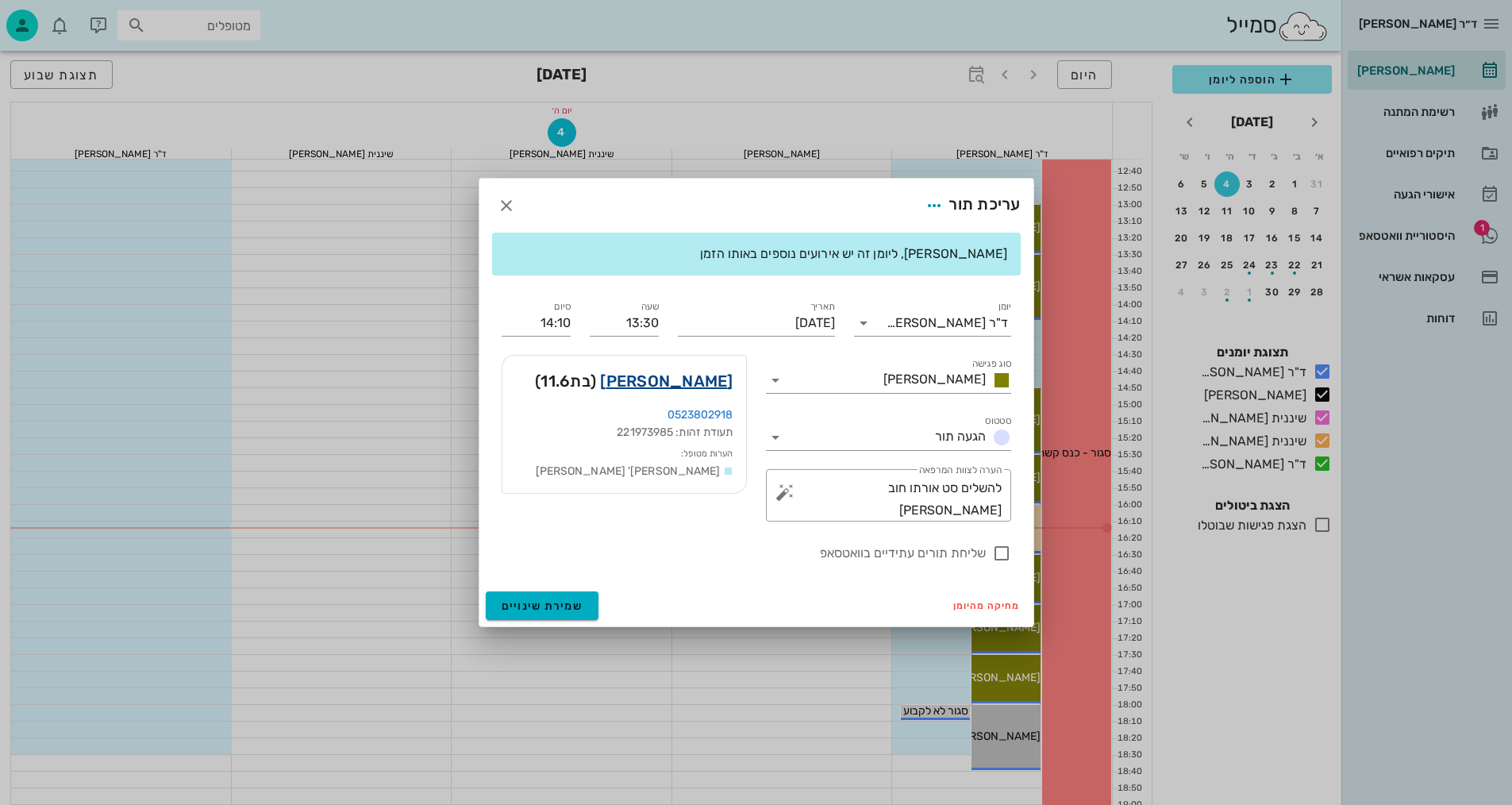
click at [720, 378] on link "[PERSON_NAME]" at bounding box center [667, 381] width 133 height 25
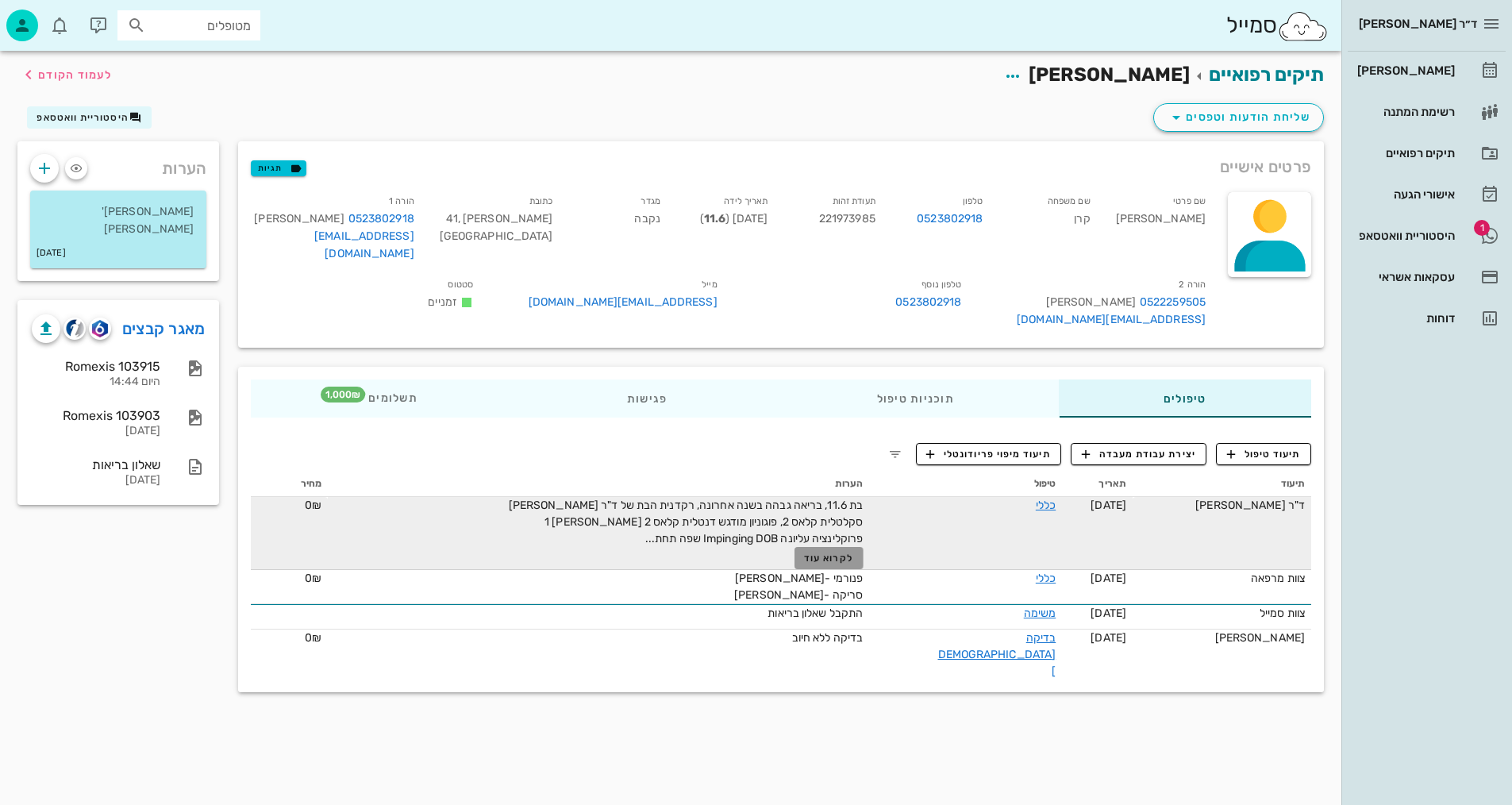
click at [836, 553] on span "לקרוא עוד" at bounding box center [828, 558] width 49 height 11
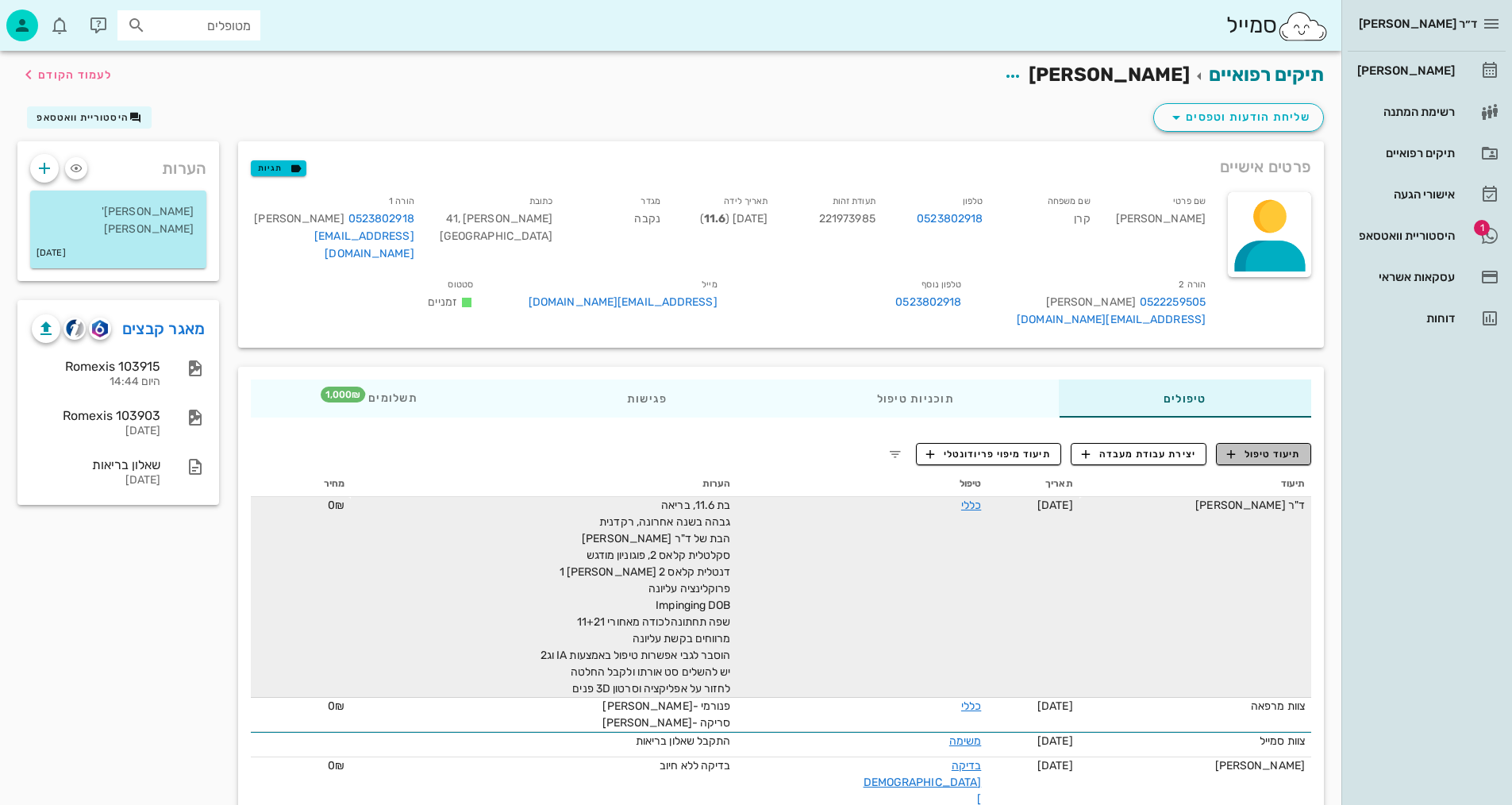
click at [1269, 447] on span "תיעוד טיפול" at bounding box center [1264, 454] width 74 height 14
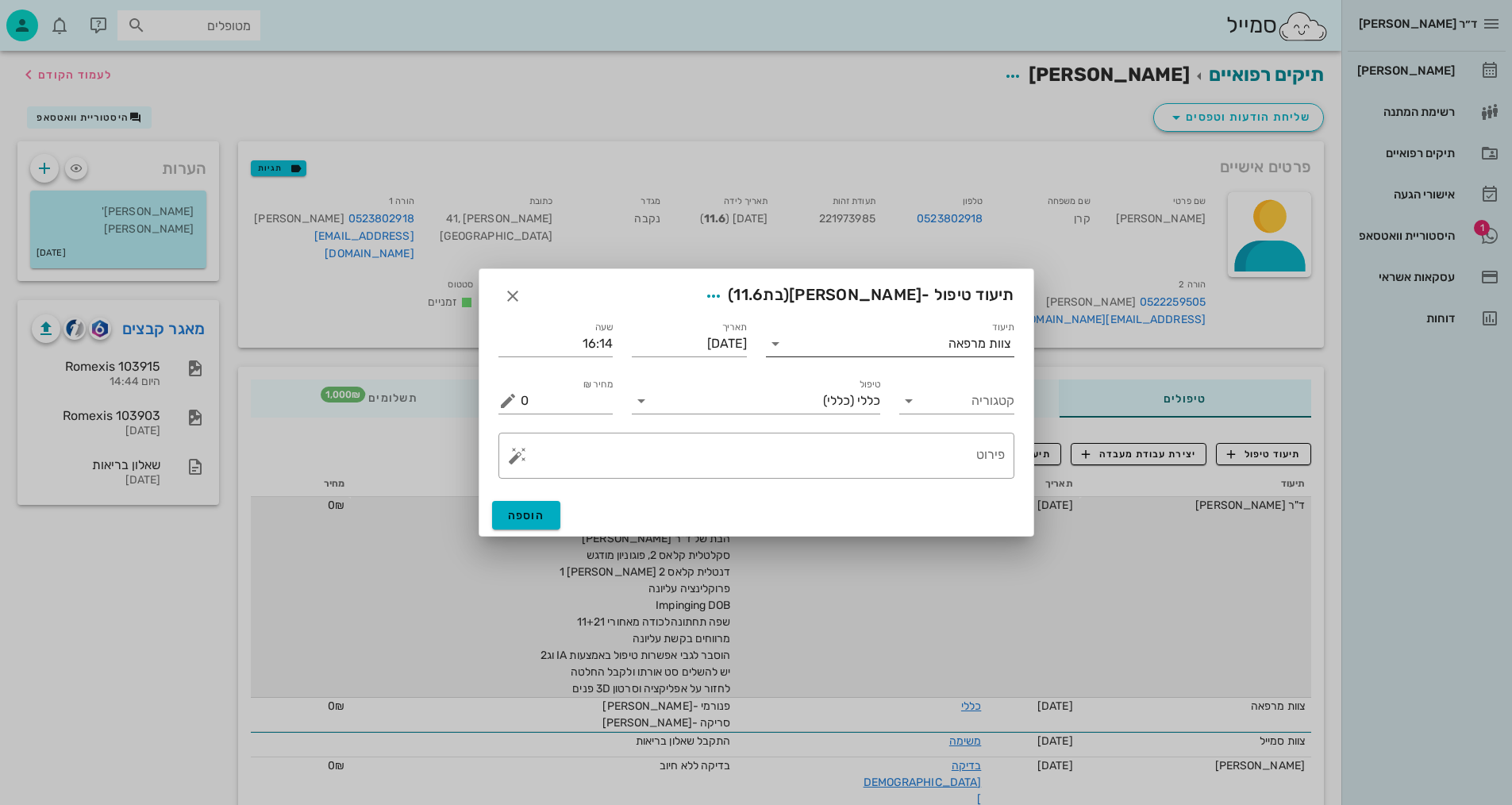
click at [885, 345] on input "תיעוד" at bounding box center [868, 344] width 161 height 25
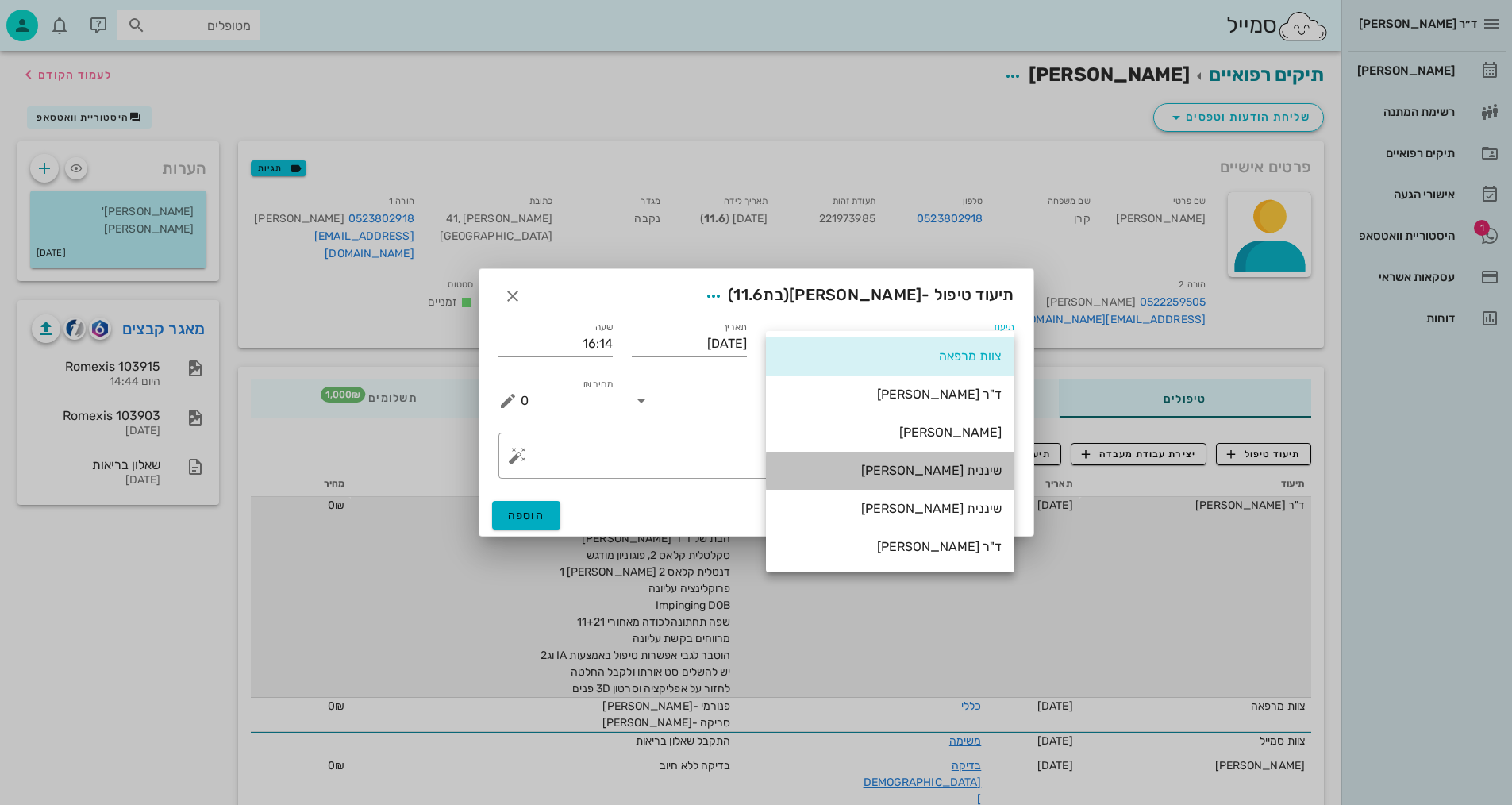
click at [912, 465] on div "שיננית [PERSON_NAME]" at bounding box center [890, 470] width 223 height 15
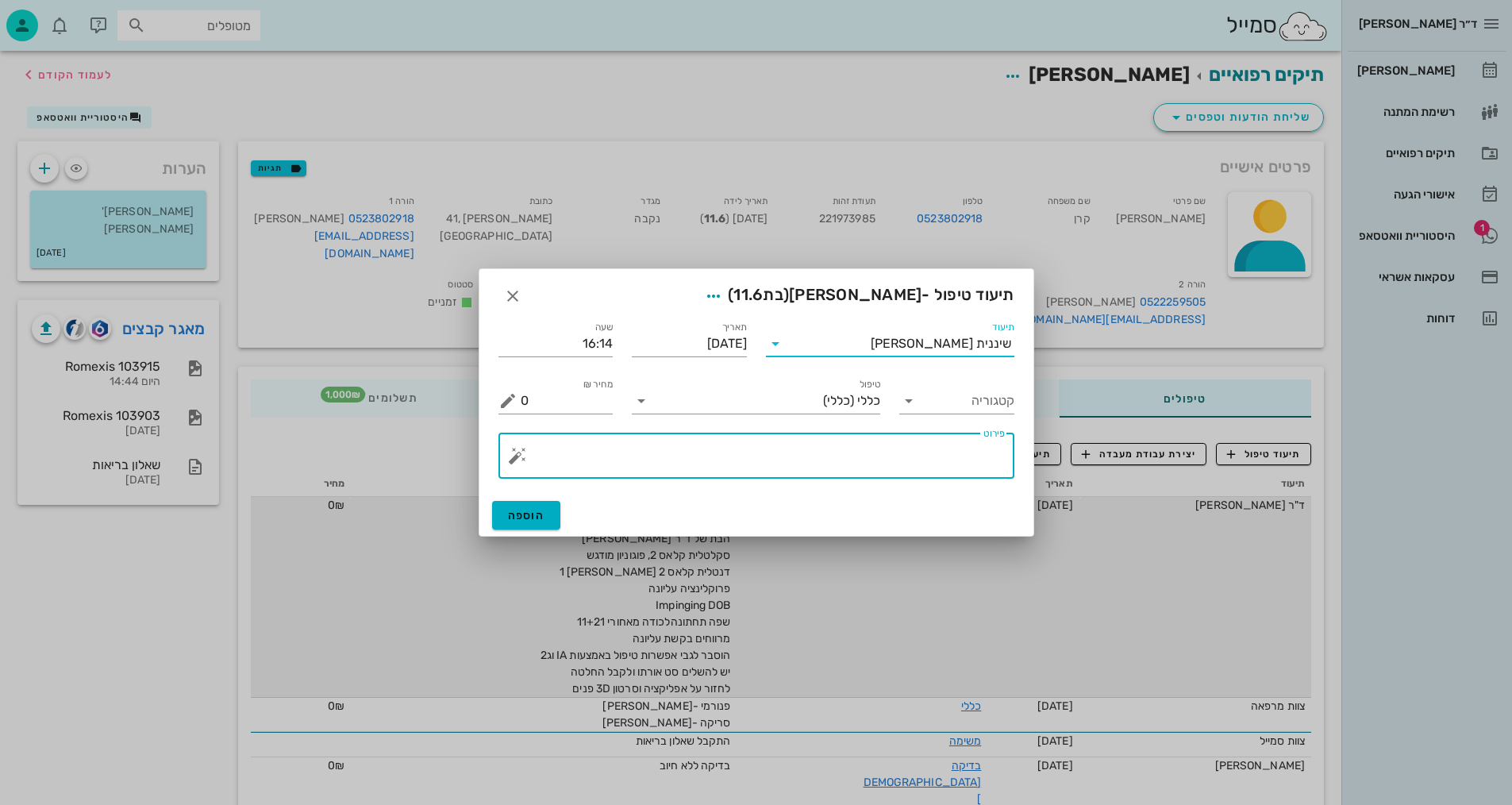
click at [907, 456] on textarea "פירוט" at bounding box center [763, 459] width 485 height 38
type textarea "צילומים קליניים+צפ+נשכים ופ"א קידמיות +צ.אפליקציה +וידאו"
click at [533, 520] on span "הוספה" at bounding box center [527, 515] width 38 height 13
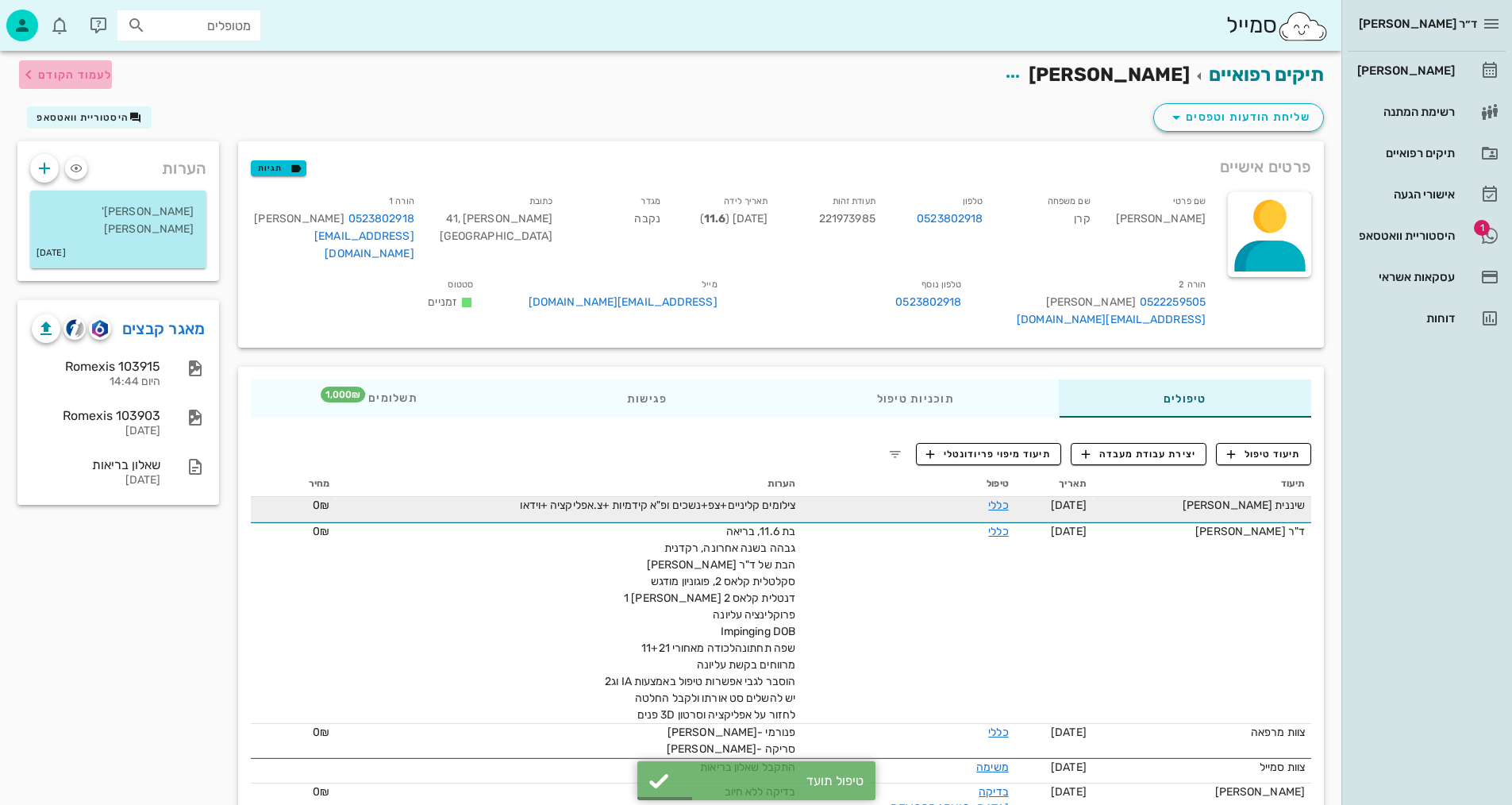
click at [56, 75] on span "לעמוד הקודם" at bounding box center [74, 74] width 74 height 13
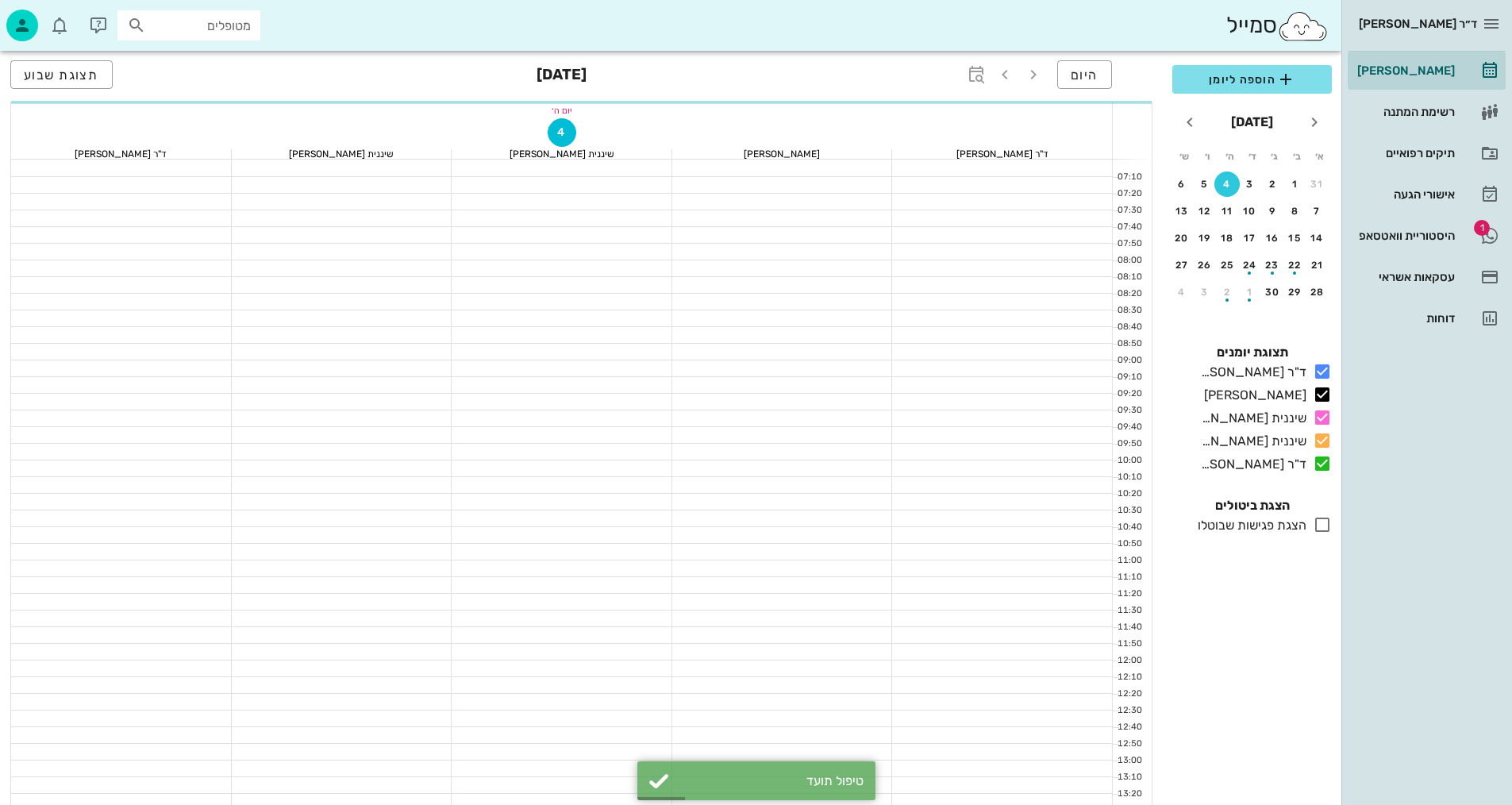
scroll to position [556, 0]
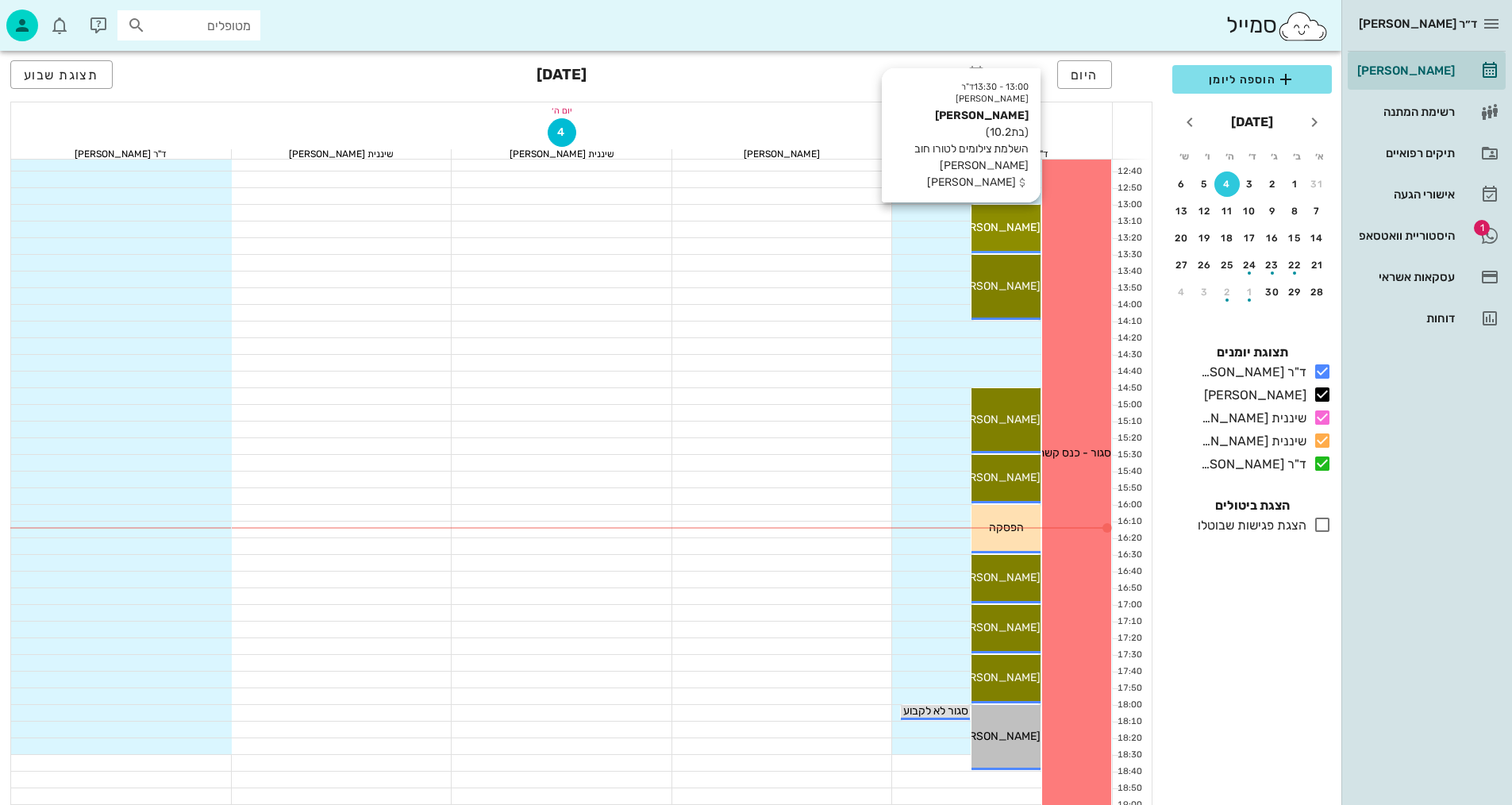
click at [1029, 225] on span "[PERSON_NAME]" at bounding box center [996, 227] width 89 height 13
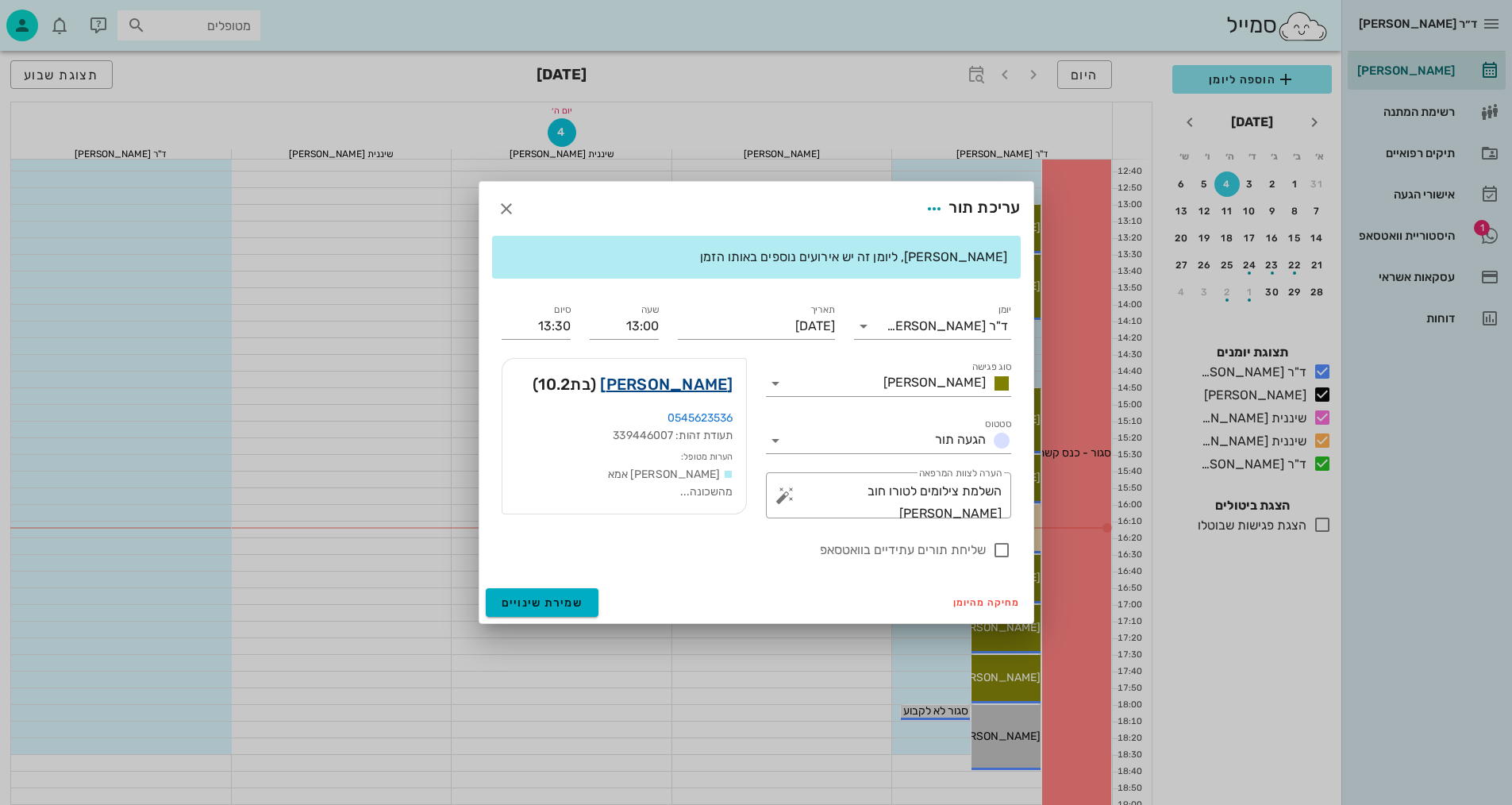
click at [708, 389] on link "[PERSON_NAME]" at bounding box center [667, 384] width 133 height 25
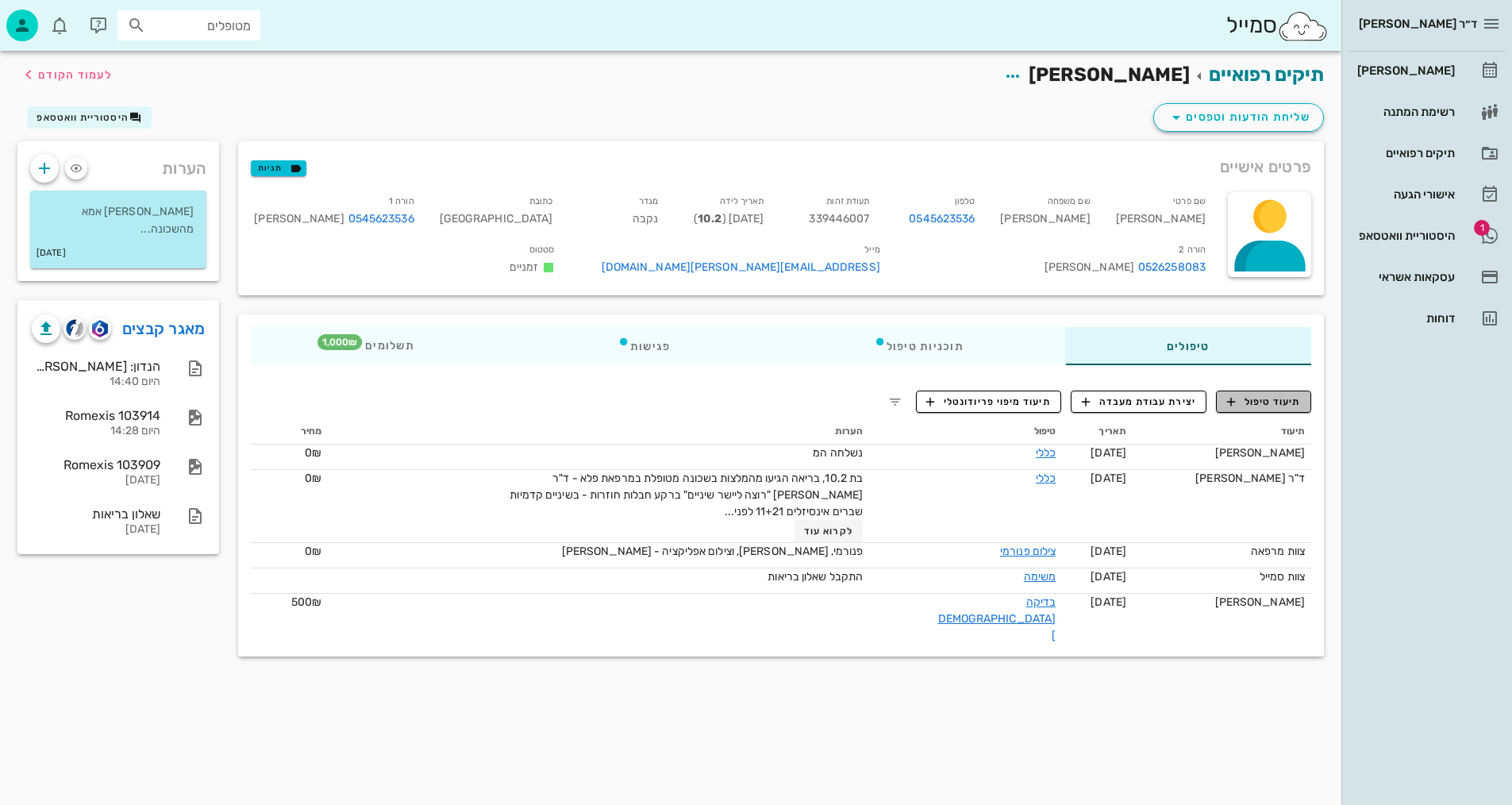
click at [1273, 413] on button "תיעוד טיפול" at bounding box center [1263, 401] width 95 height 22
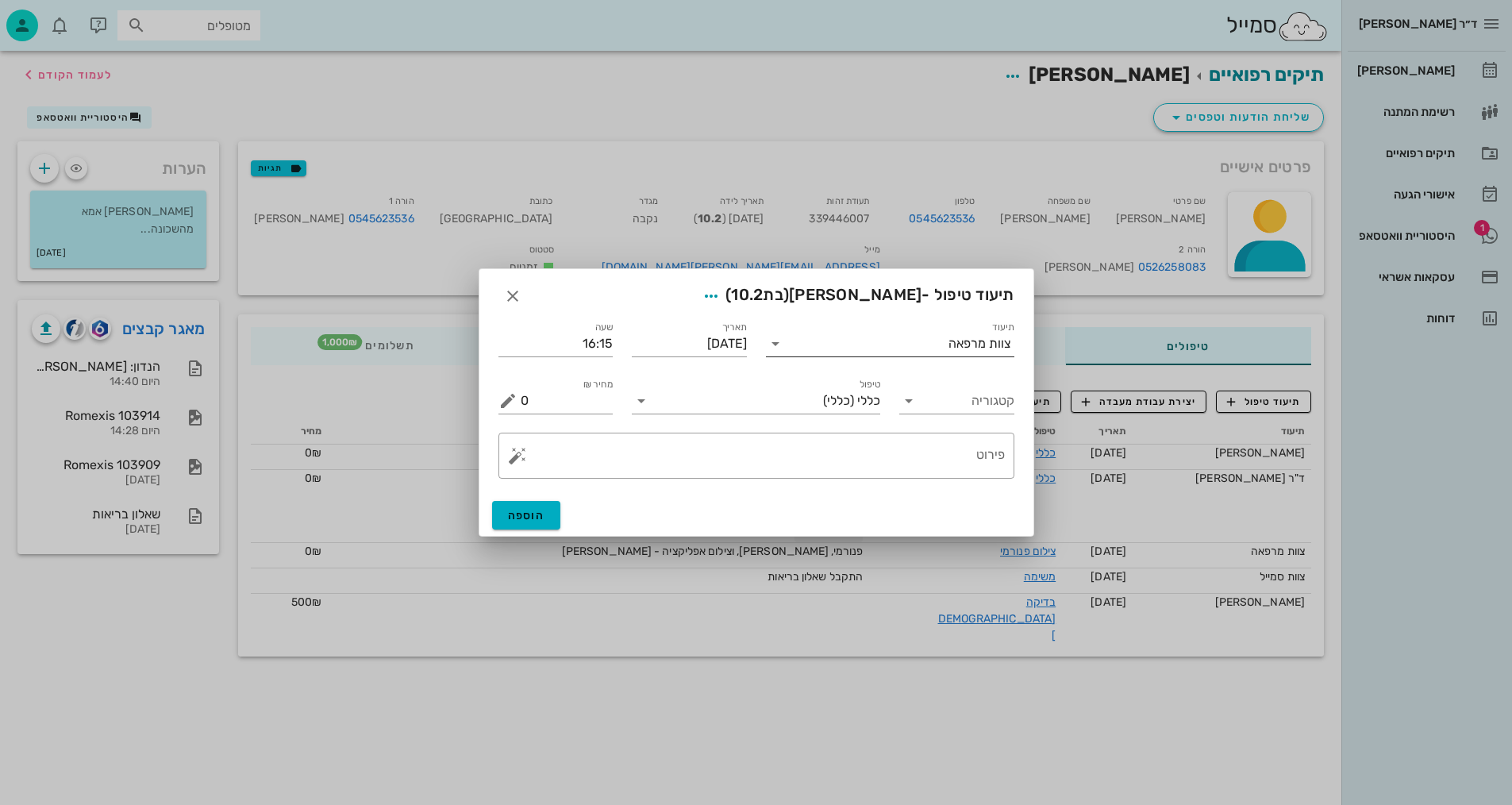
click at [905, 353] on input "תיעוד" at bounding box center [868, 344] width 161 height 25
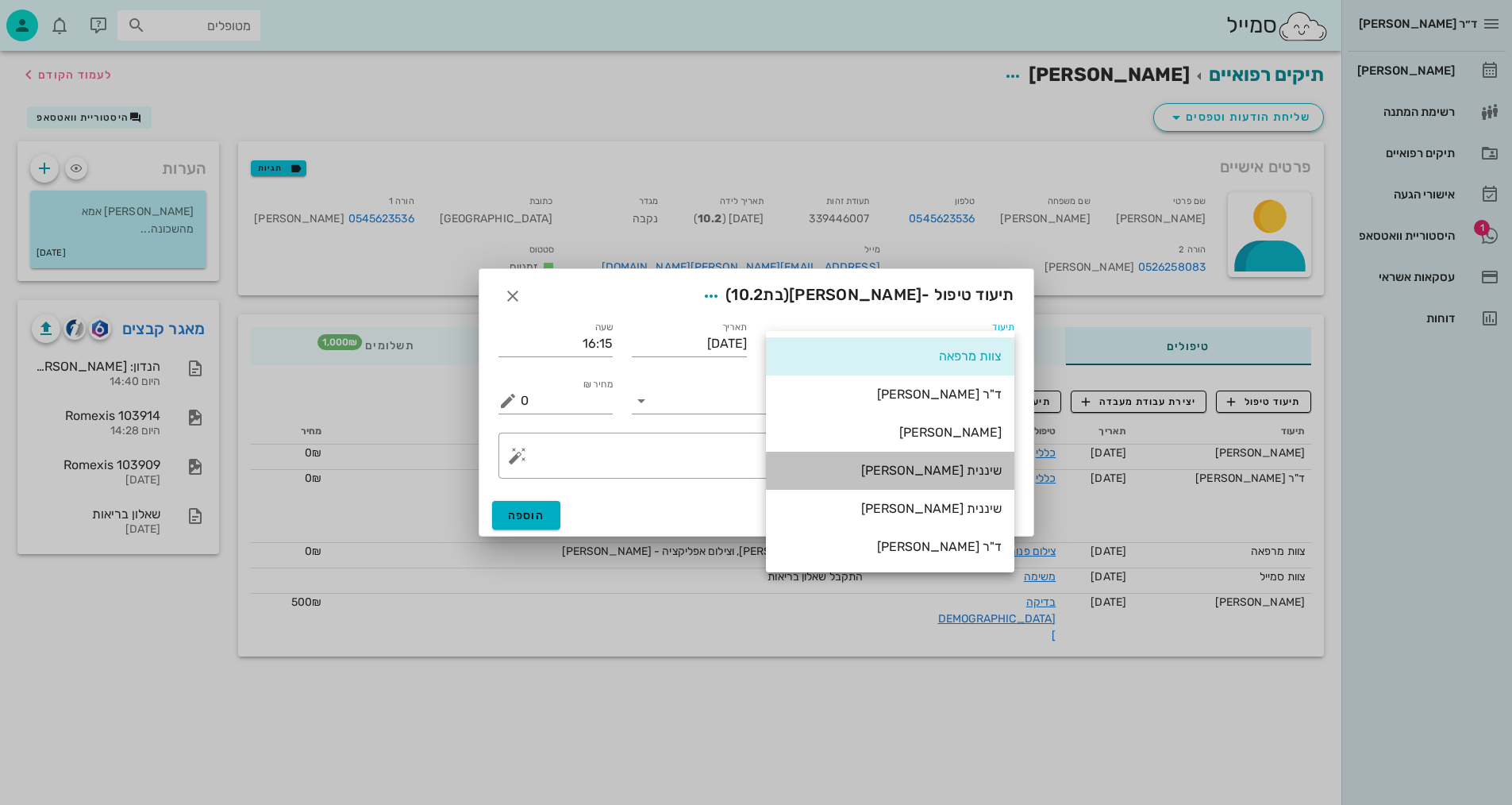
click at [925, 465] on div "שיננית [PERSON_NAME]" at bounding box center [890, 470] width 223 height 15
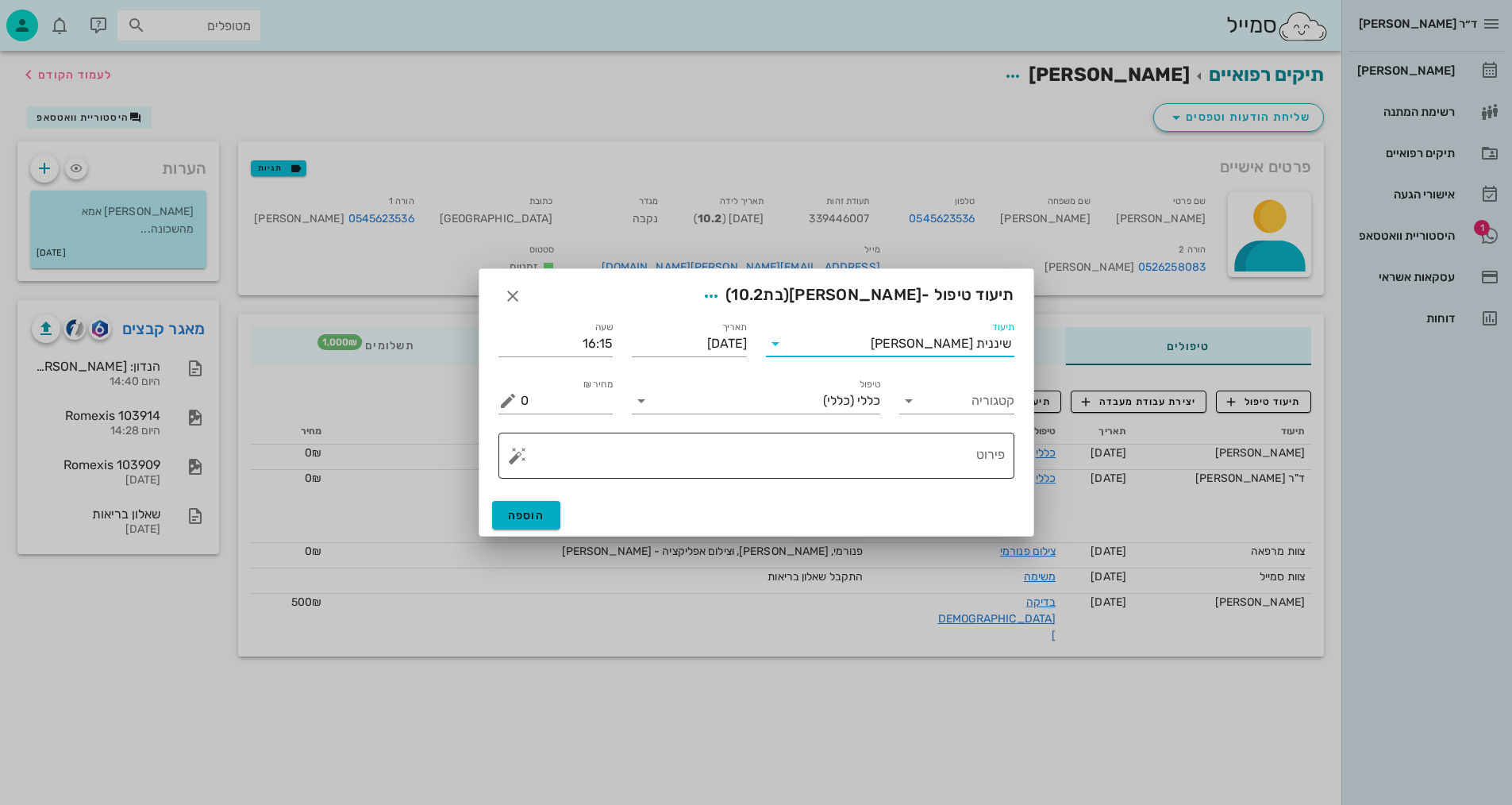
click at [907, 461] on textarea "פירוט" at bounding box center [763, 459] width 485 height 38
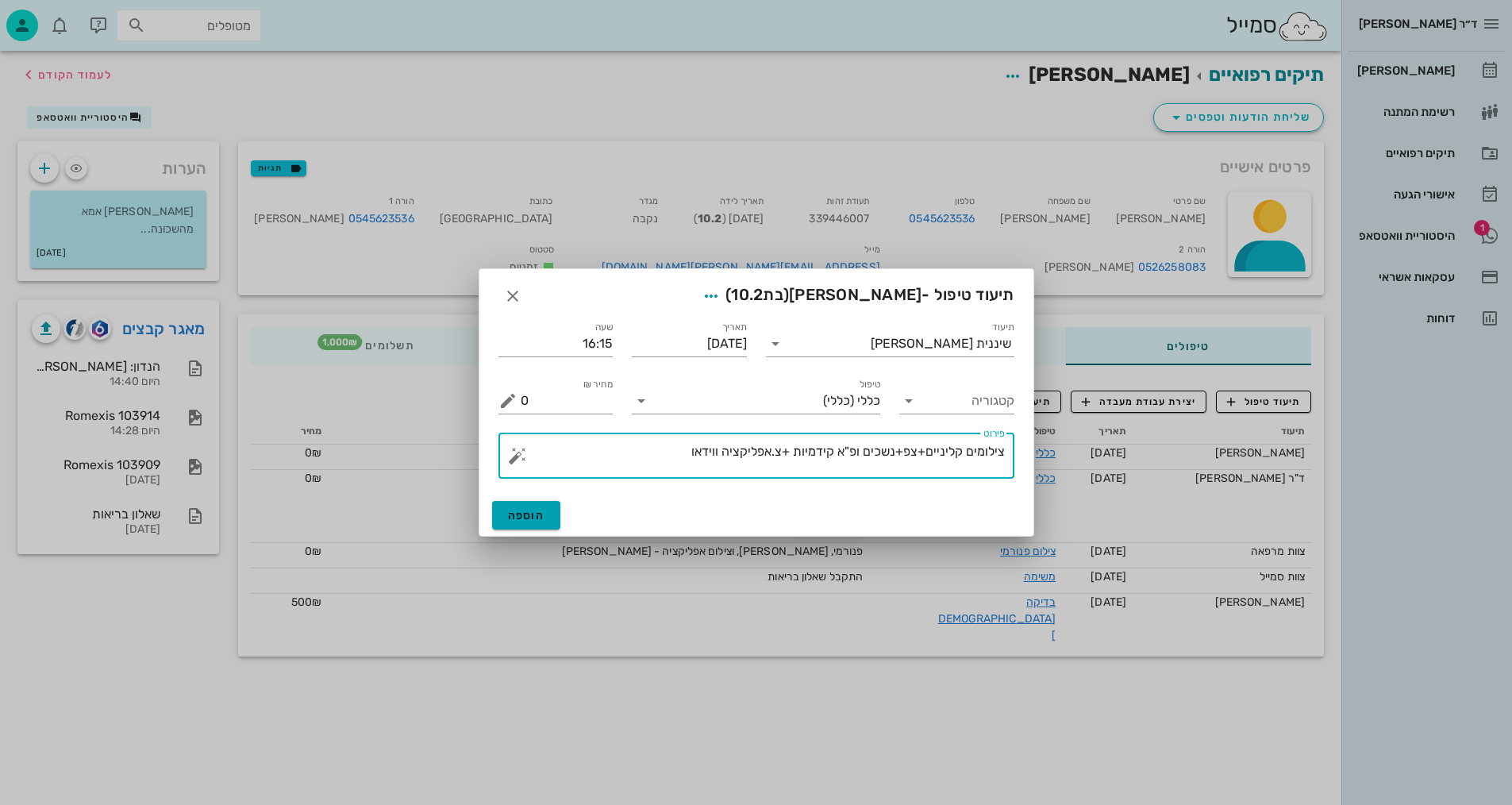
type textarea "צילומים קליניים+צפ+נשכים ופ"א קידמיות +צ.אפליקציה ווידאו"
click at [527, 512] on span "הוספה" at bounding box center [527, 515] width 38 height 13
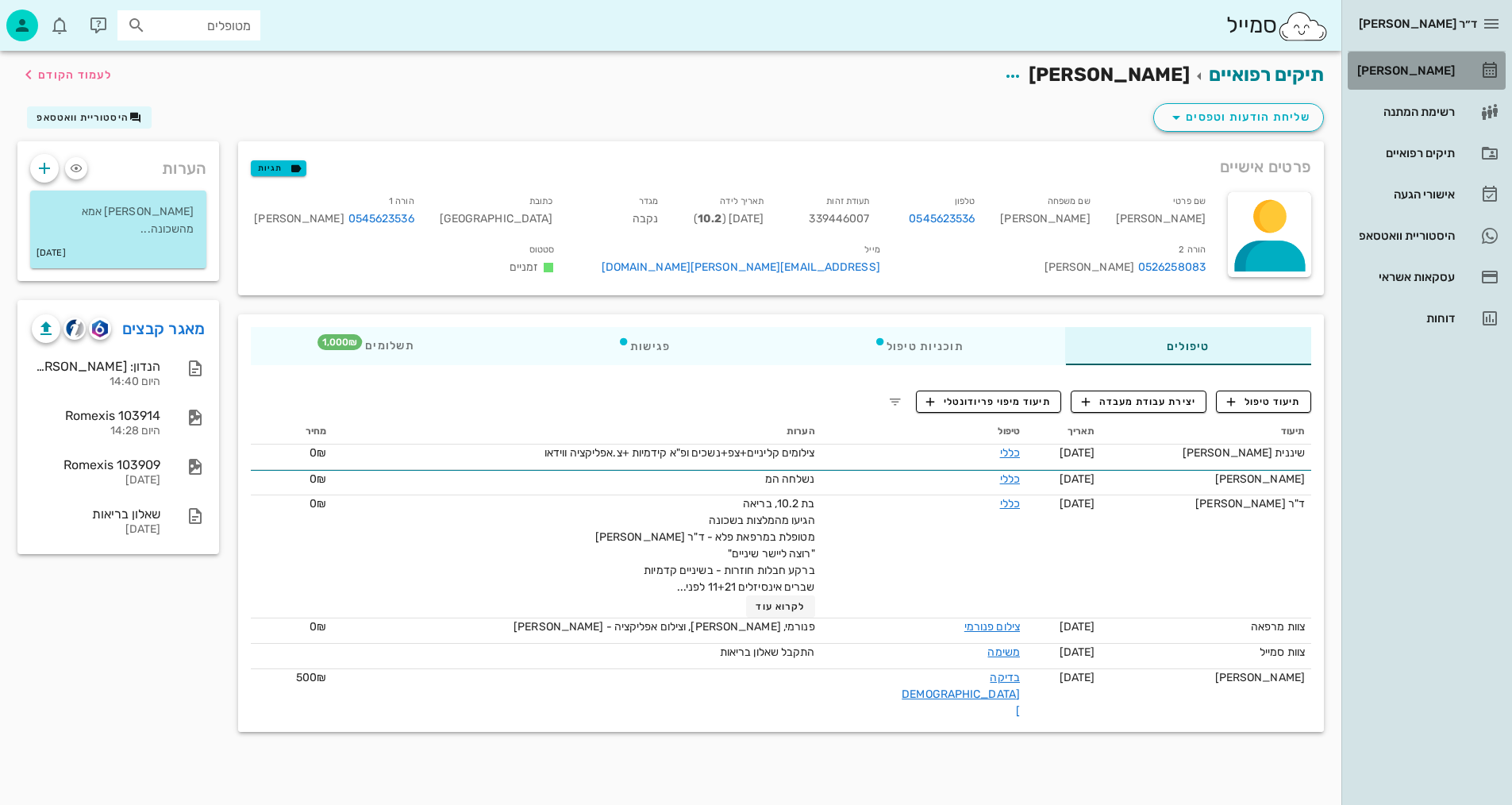
click at [1425, 74] on div "[PERSON_NAME]" at bounding box center [1404, 71] width 101 height 13
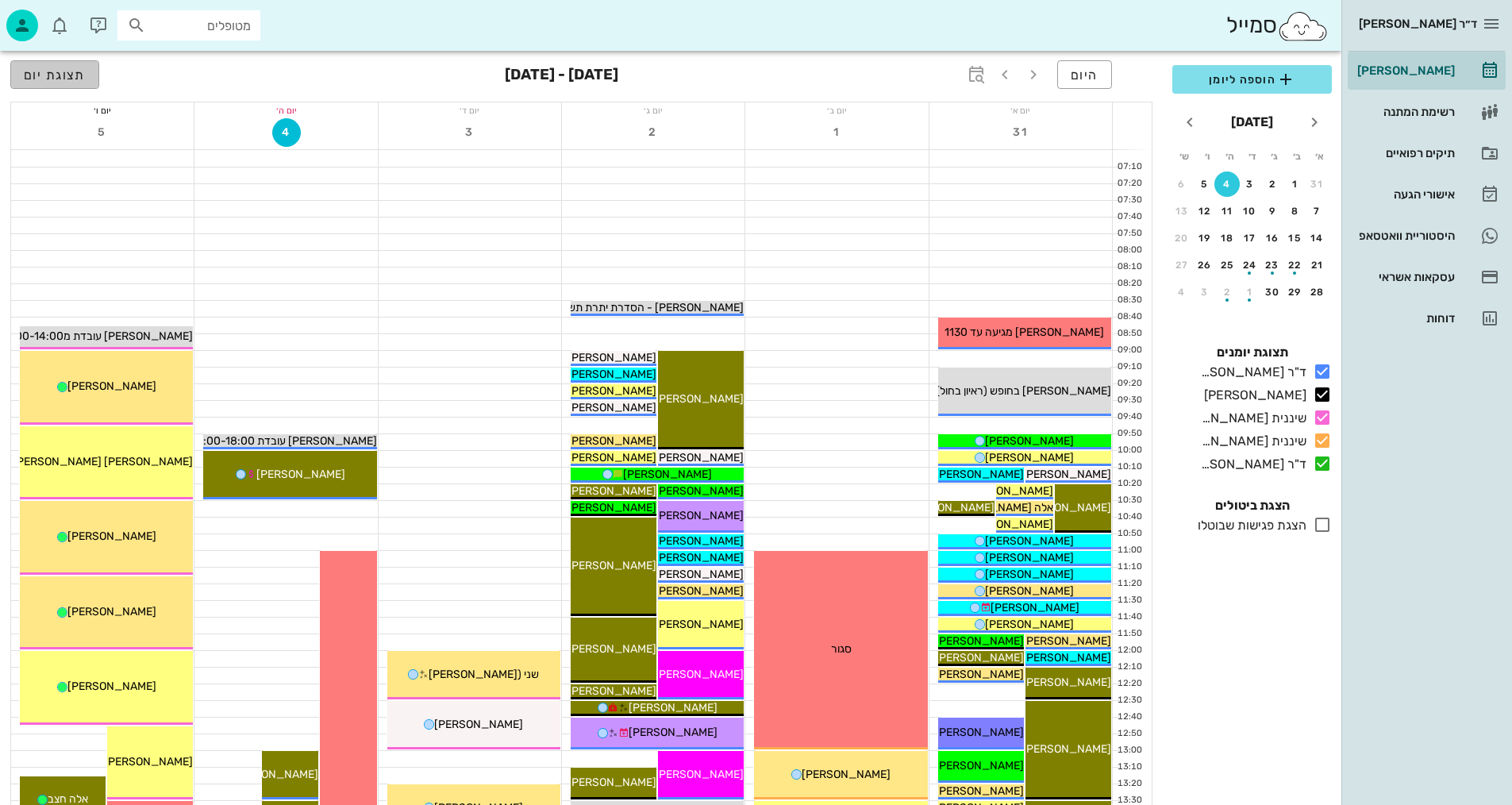
click at [58, 72] on span "תצוגת יום" at bounding box center [55, 74] width 62 height 15
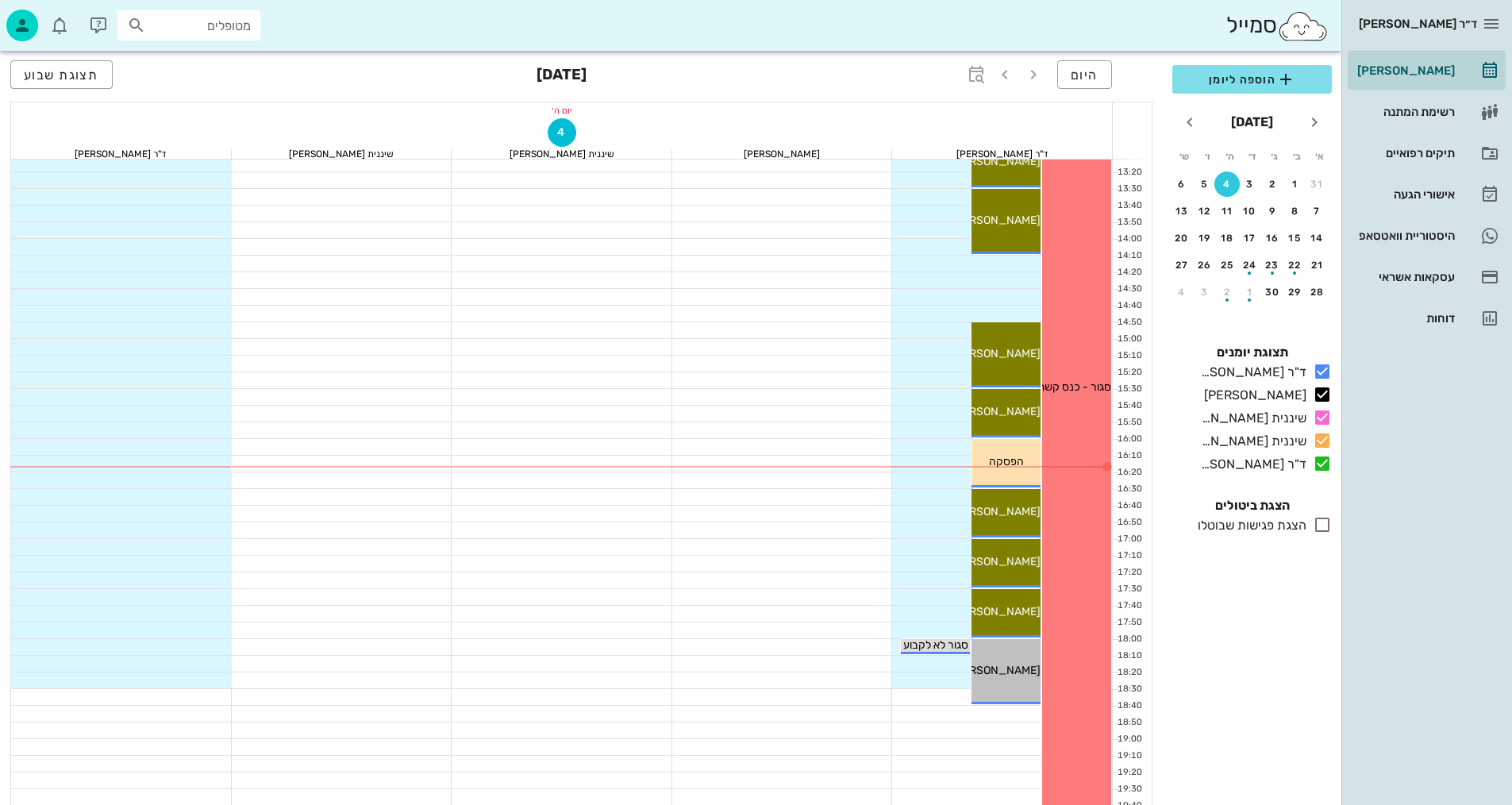
scroll to position [635, 0]
